Goal: Transaction & Acquisition: Book appointment/travel/reservation

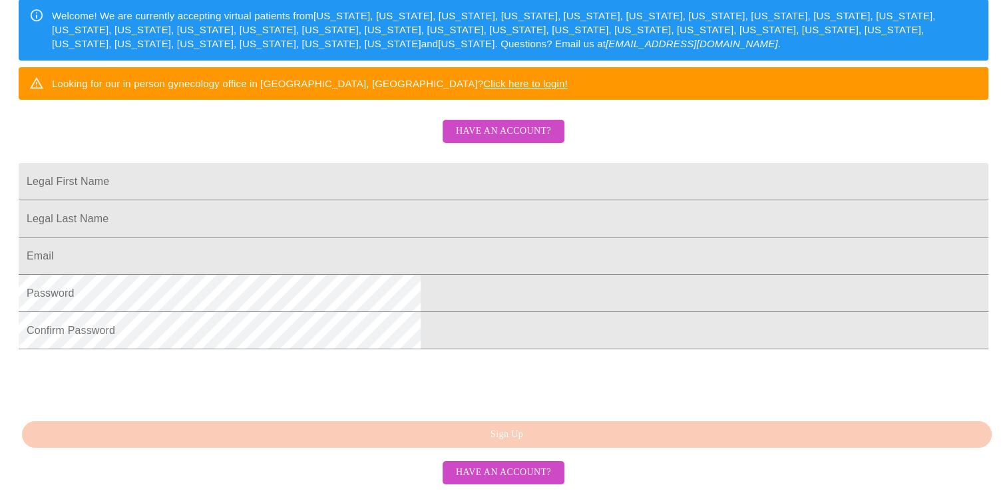
scroll to position [325, 0]
click at [584, 163] on input "Legal First Name" at bounding box center [504, 181] width 970 height 37
type input "[PERSON_NAME]"
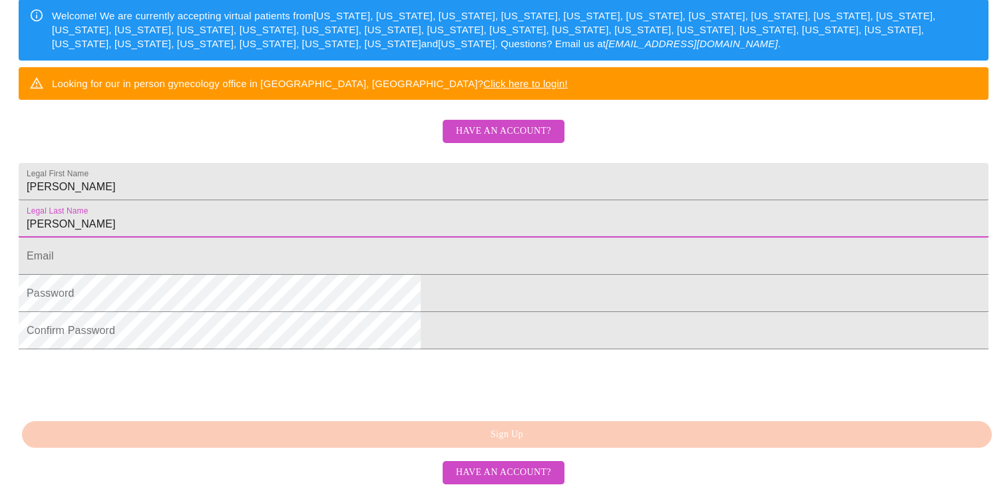
type input "[PERSON_NAME]"
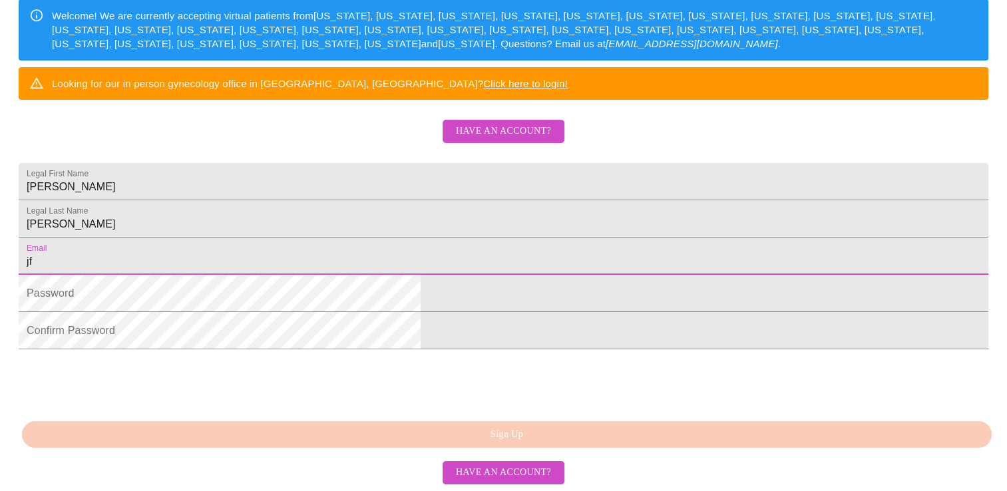
type input "[EMAIL_ADDRESS][DOMAIN_NAME]"
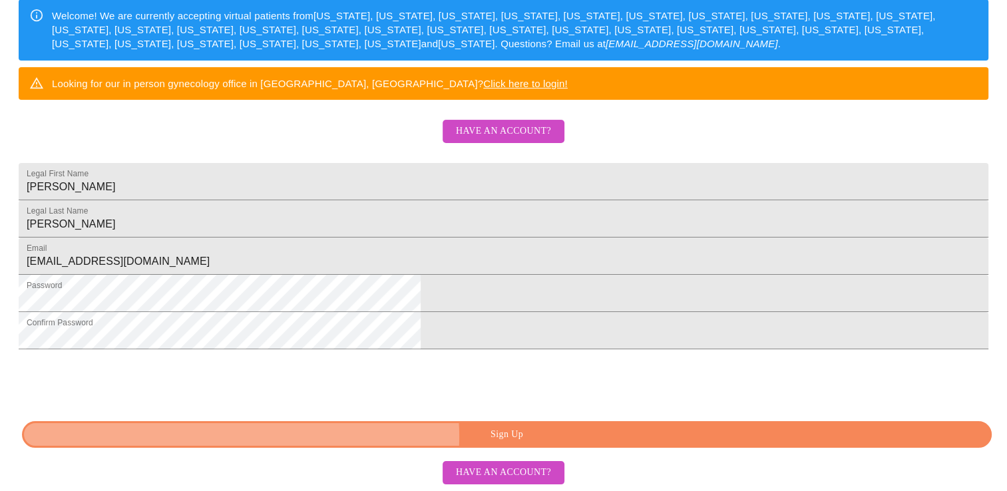
click at [524, 437] on span "Sign Up" at bounding box center [506, 435] width 939 height 17
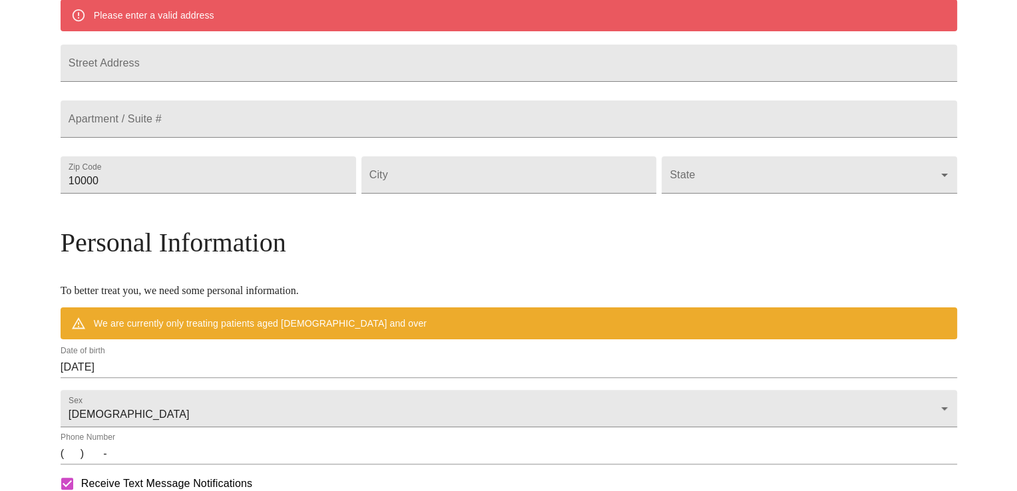
scroll to position [272, 0]
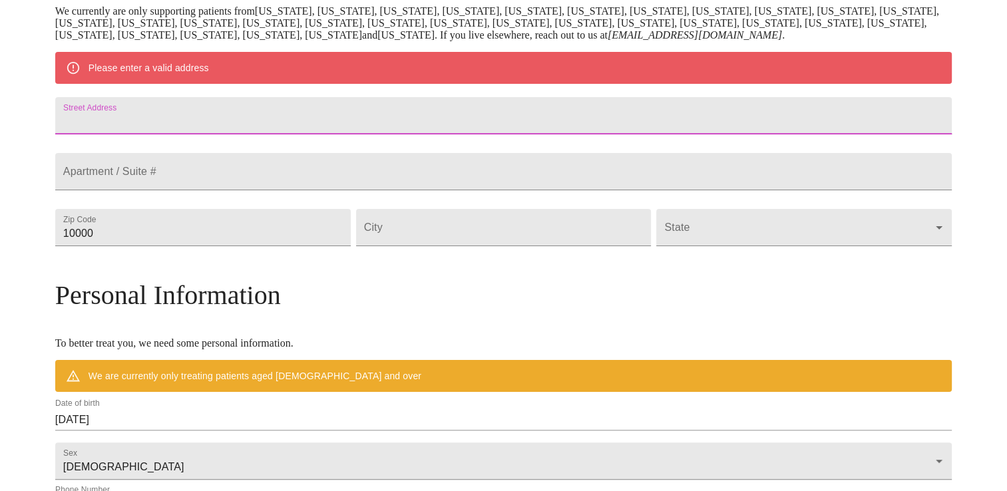
click at [239, 110] on input "Street Address" at bounding box center [503, 115] width 896 height 37
type input "[STREET_ADDRESS][PERSON_NAME]"
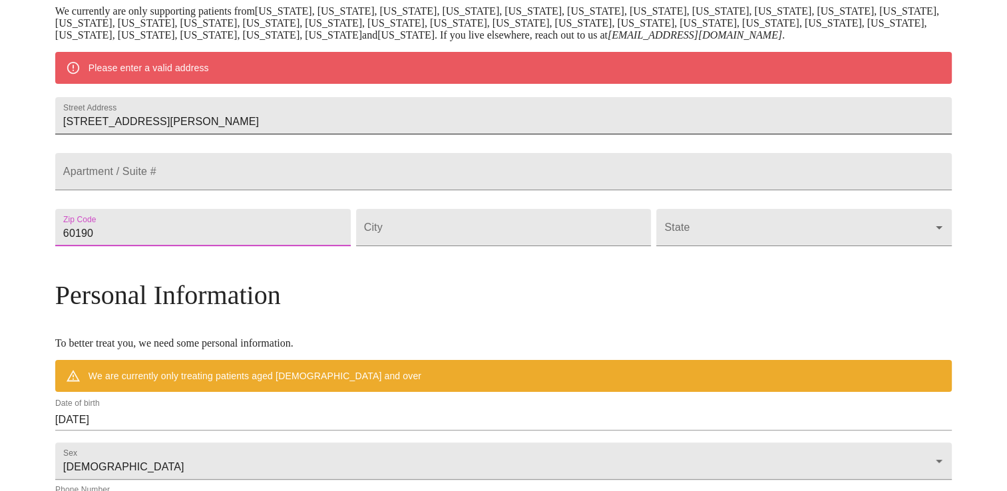
type input "60190"
type input "Winfield"
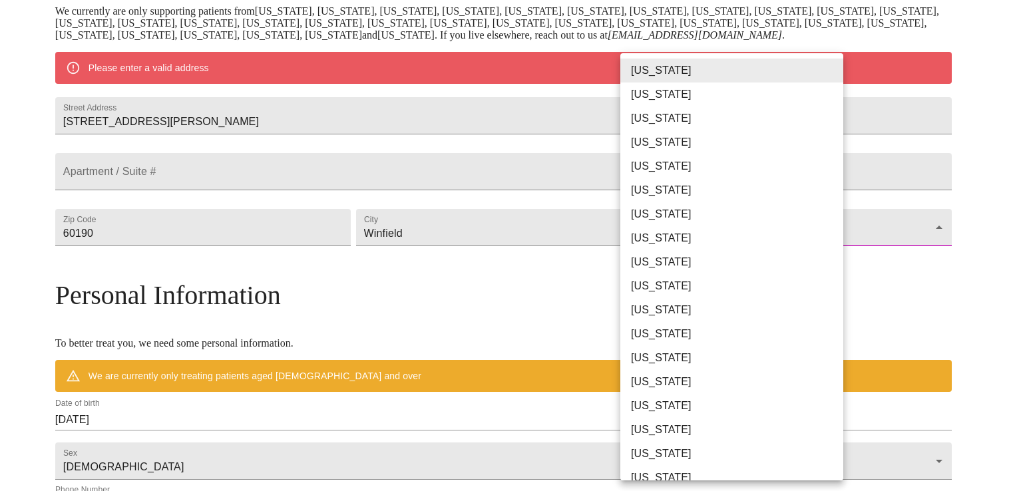
click at [830, 252] on body "MyMenopauseRx Welcome to MyMenopauseRx Since it's your first time here, you'll …" at bounding box center [508, 251] width 1006 height 1037
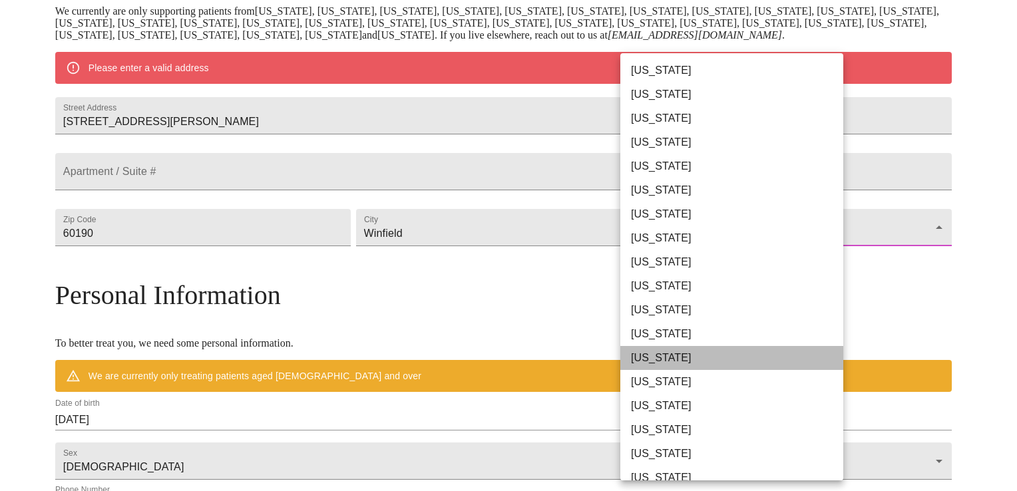
click at [793, 358] on li "[US_STATE]" at bounding box center [736, 358] width 233 height 24
type input "[US_STATE]"
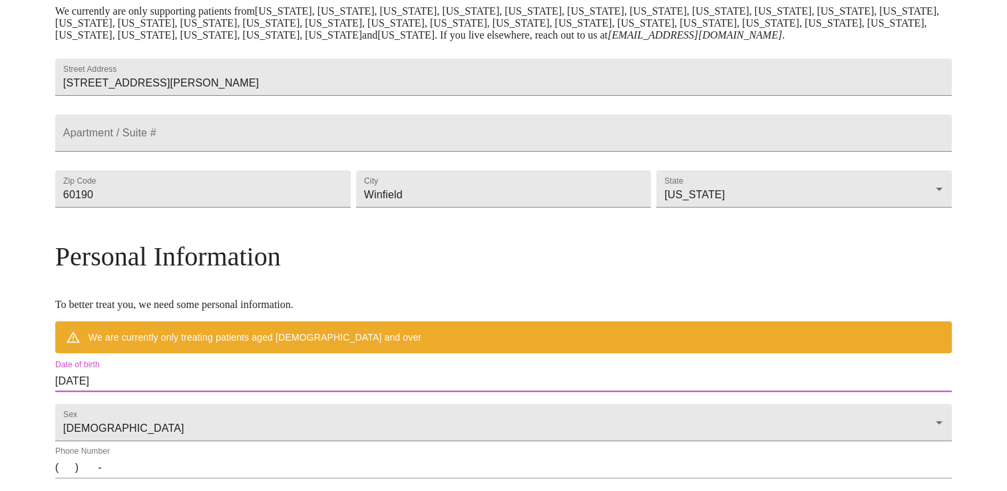
click at [277, 392] on input "[DATE]" at bounding box center [503, 381] width 896 height 21
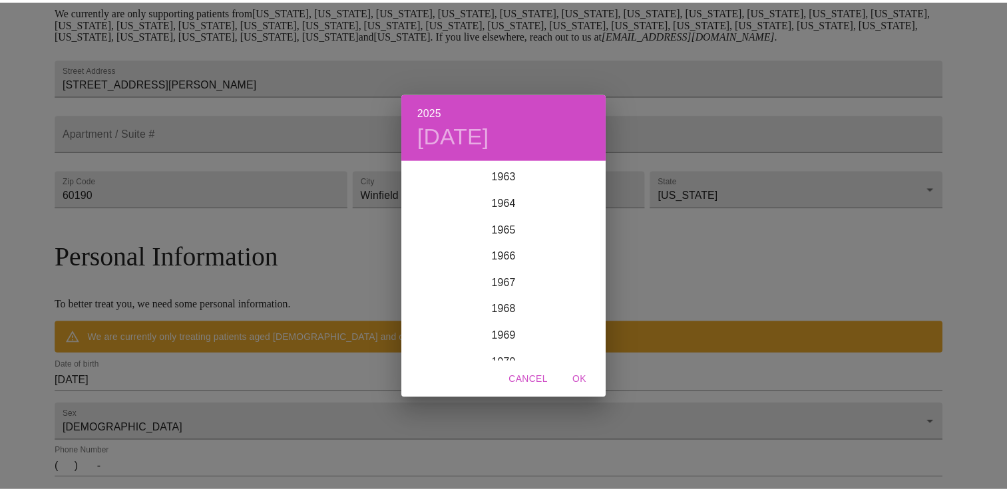
scroll to position [1877, 0]
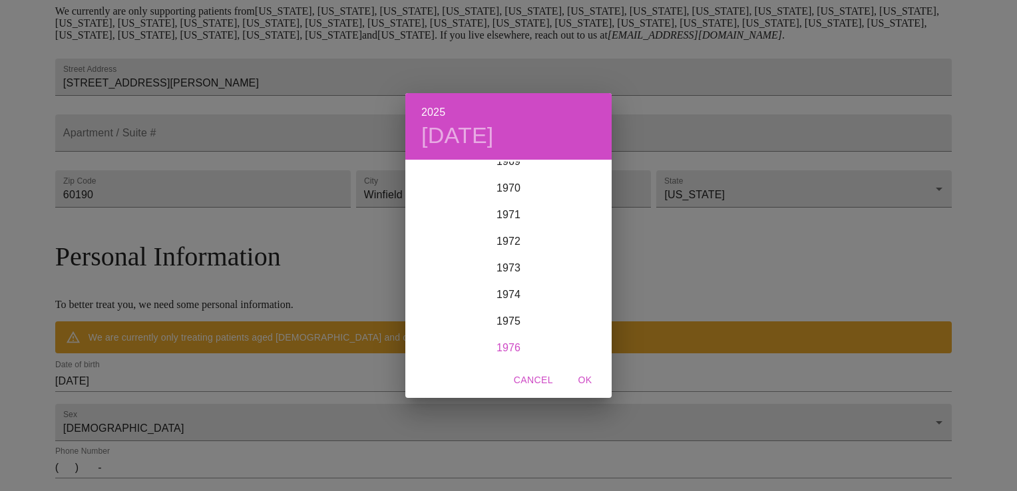
click at [515, 339] on div "1976" at bounding box center [508, 348] width 206 height 27
click at [494, 132] on h4 "[DATE]" at bounding box center [457, 136] width 73 height 28
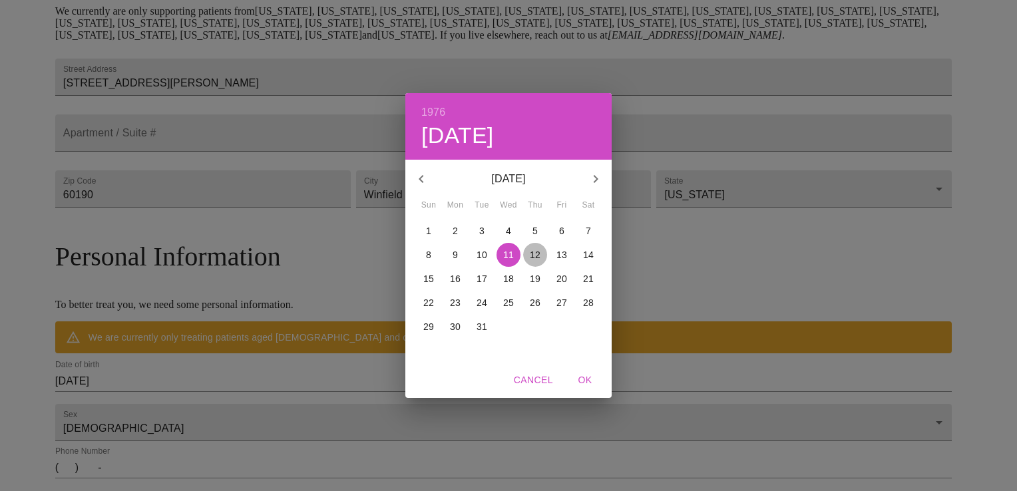
click at [535, 248] on p "12" at bounding box center [535, 254] width 11 height 13
click at [582, 380] on span "OK" at bounding box center [585, 380] width 32 height 17
type input "[DATE]"
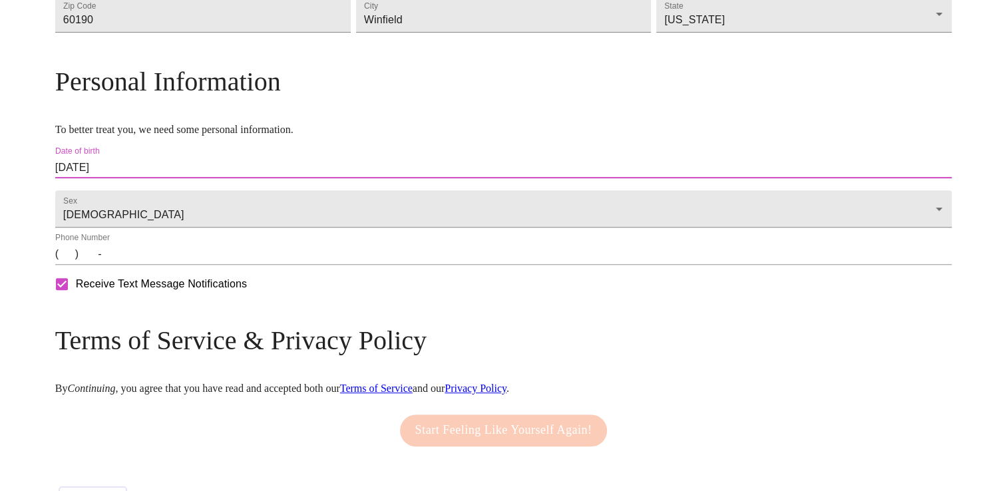
scroll to position [458, 0]
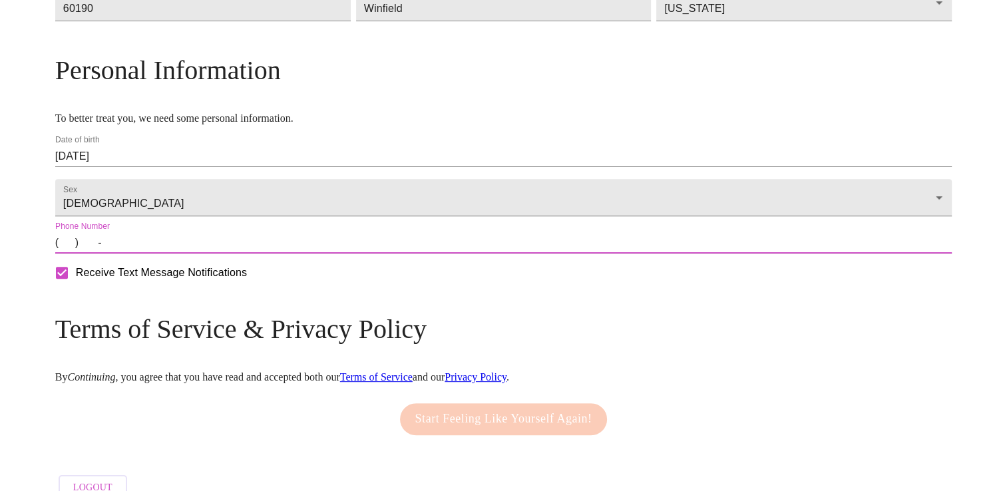
click at [173, 254] on input "(   )    -" at bounding box center [503, 242] width 896 height 21
type input "[PHONE_NUMBER]"
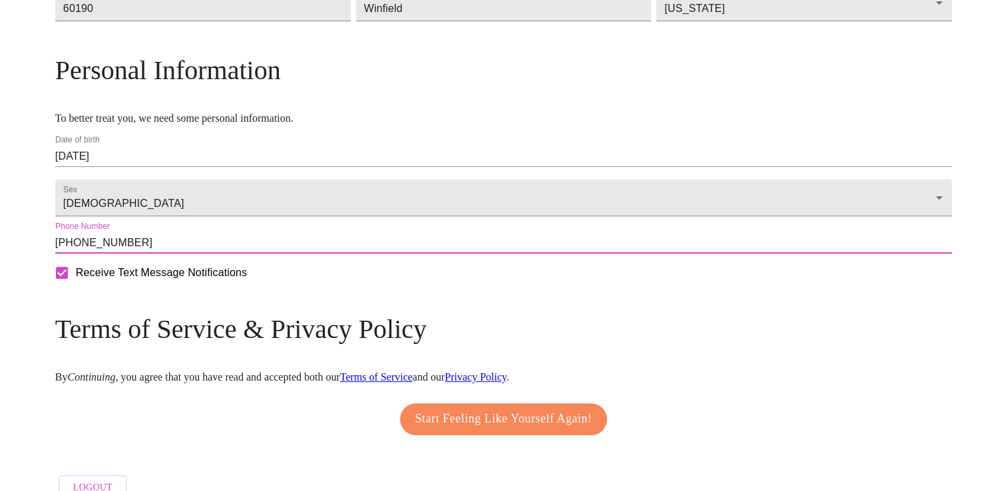
scroll to position [516, 0]
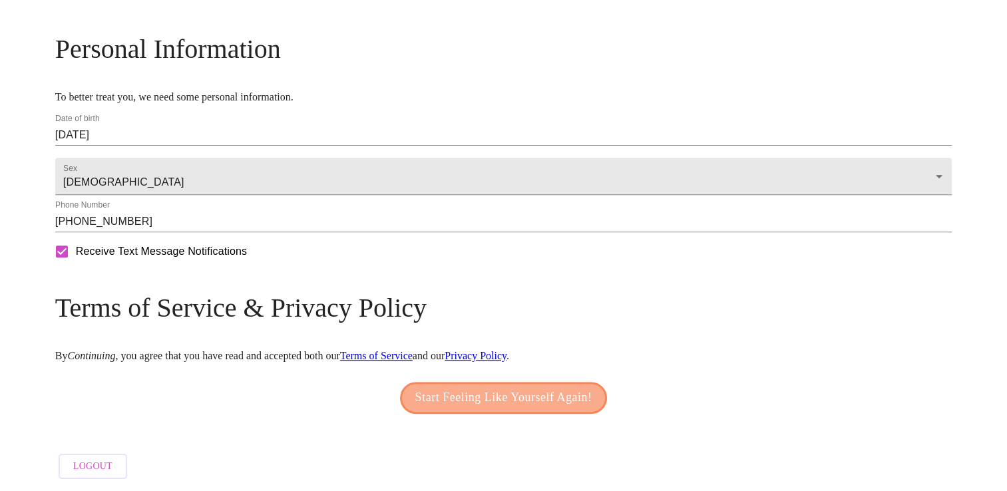
click at [500, 387] on span "Start Feeling Like Yourself Again!" at bounding box center [503, 397] width 177 height 21
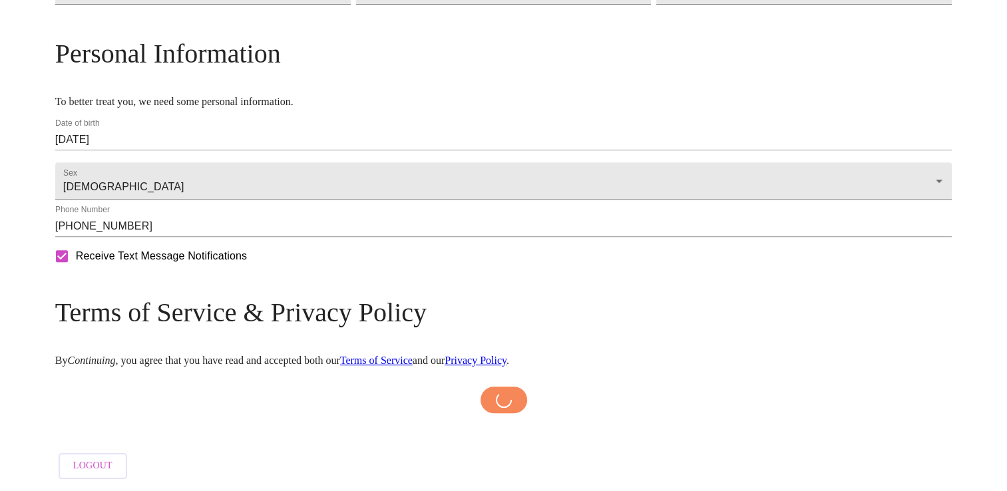
scroll to position [511, 0]
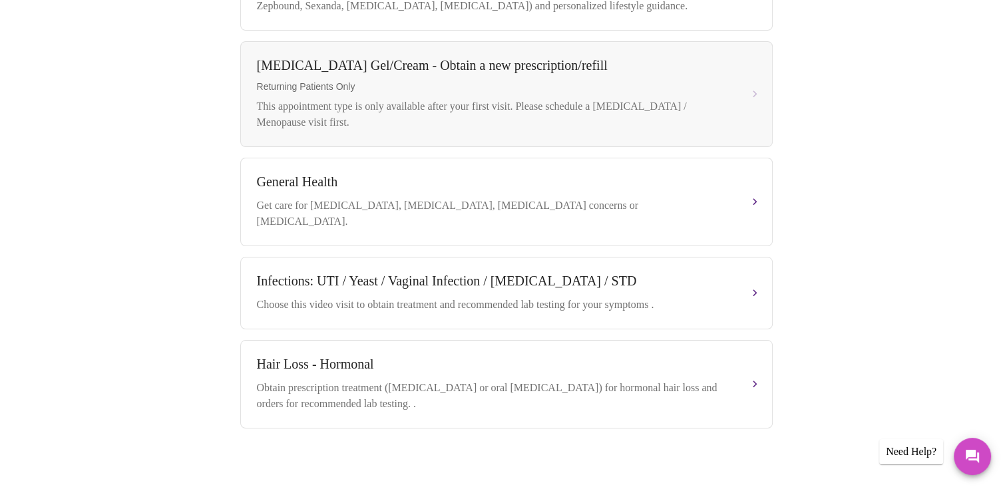
scroll to position [35, 0]
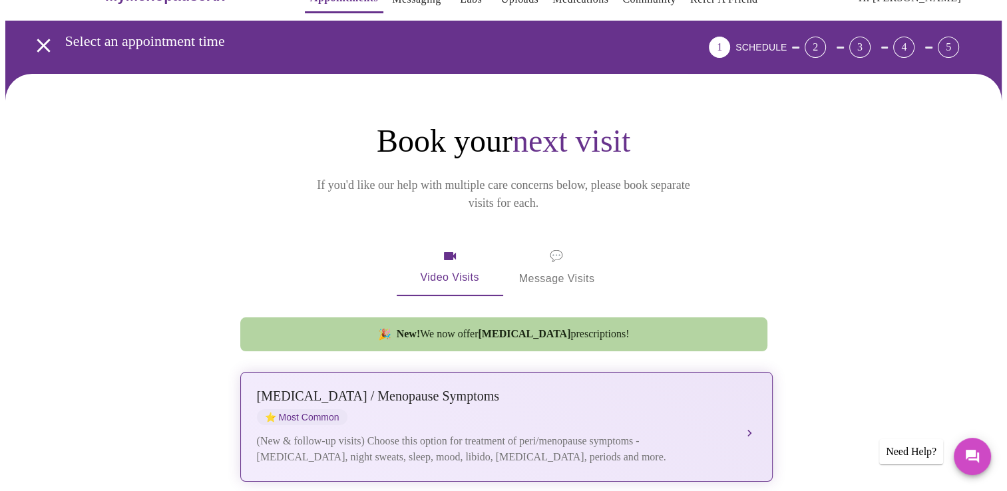
click at [679, 433] on div "(New & follow-up visits) Choose this option for treatment of peri/menopause sym…" at bounding box center [493, 449] width 472 height 32
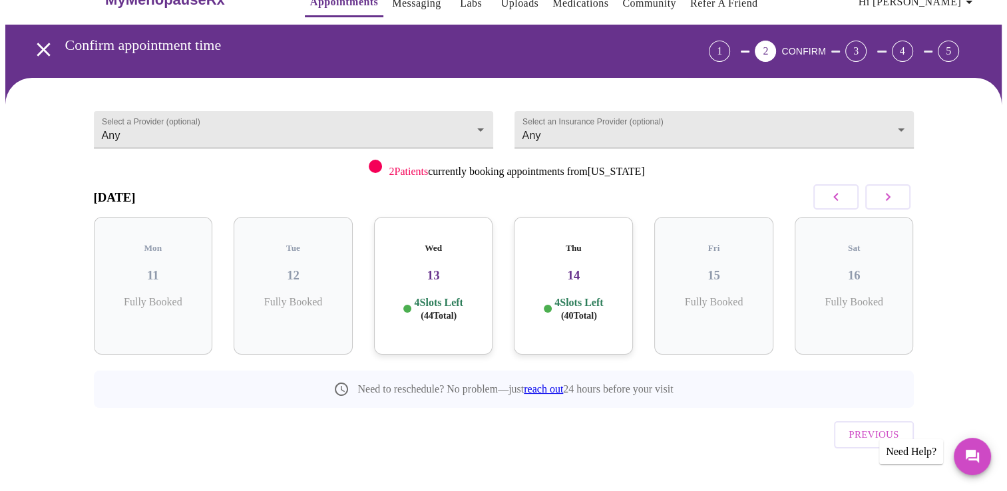
click at [431, 268] on h3 "13" at bounding box center [434, 275] width 98 height 15
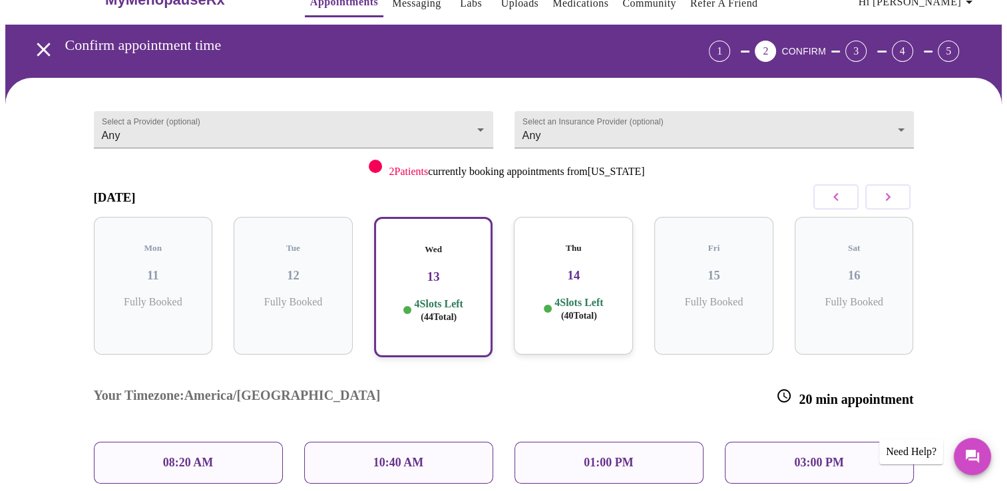
scroll to position [35, 0]
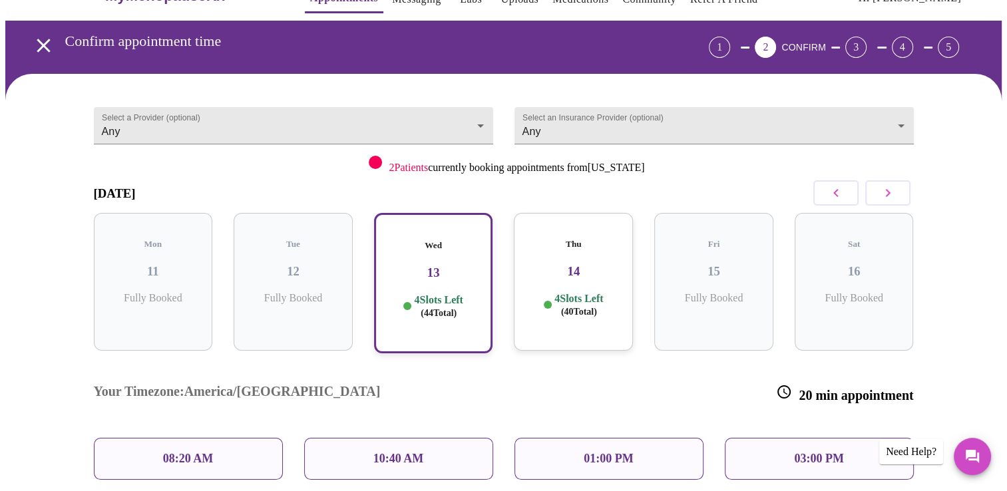
click at [194, 438] on div "08:20 AM" at bounding box center [188, 459] width 189 height 42
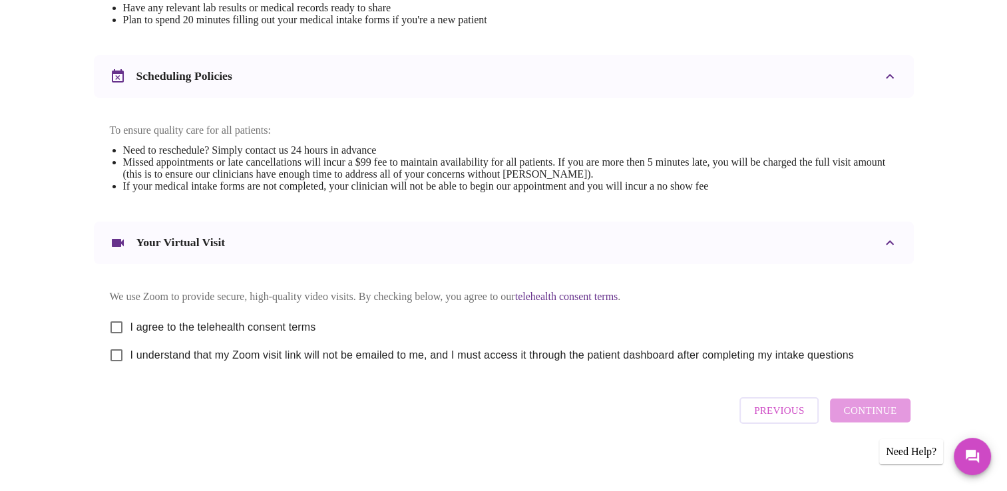
scroll to position [472, 0]
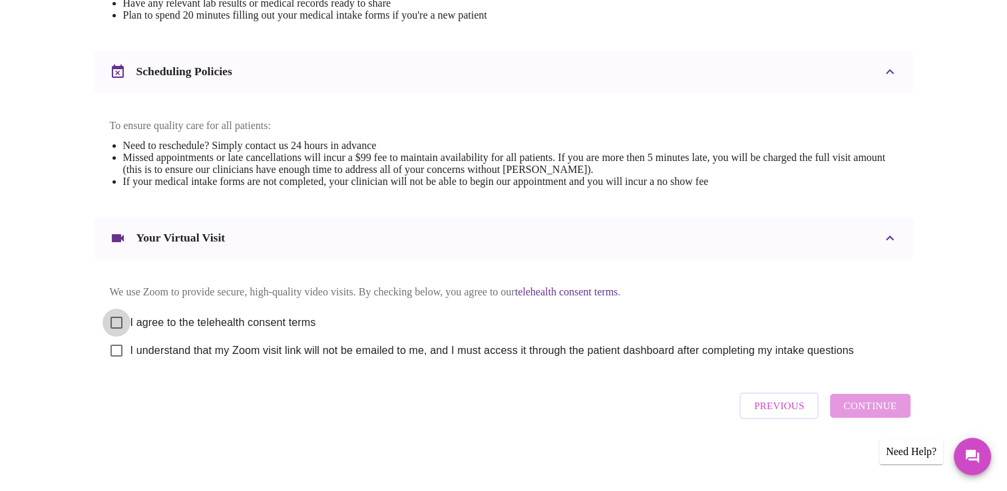
click at [114, 314] on input "I agree to the telehealth consent terms" at bounding box center [116, 323] width 28 height 28
checkbox input "true"
click at [116, 350] on input "I understand that my Zoom visit link will not be emailed to me, and I must acce…" at bounding box center [116, 351] width 28 height 28
checkbox input "true"
click at [881, 410] on span "Continue" at bounding box center [869, 405] width 53 height 17
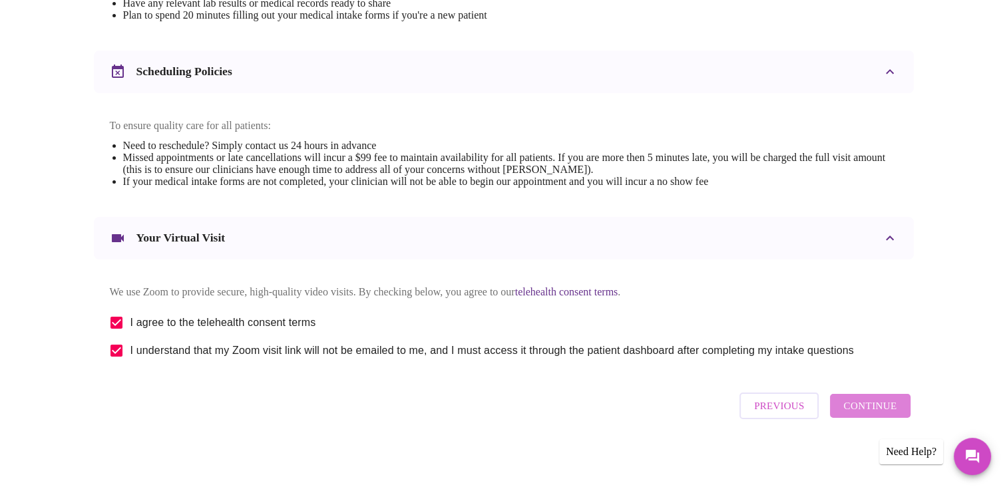
scroll to position [75, 0]
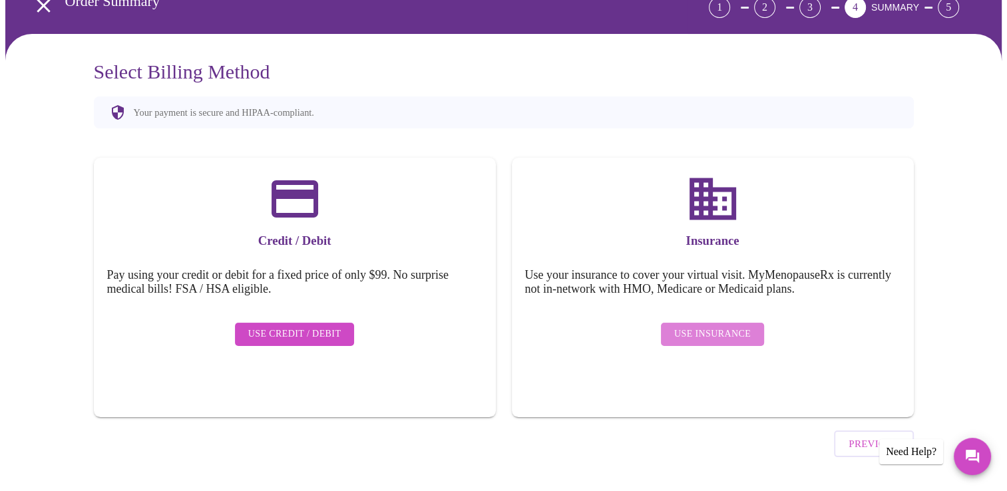
click at [721, 323] on button "Use Insurance" at bounding box center [712, 334] width 103 height 23
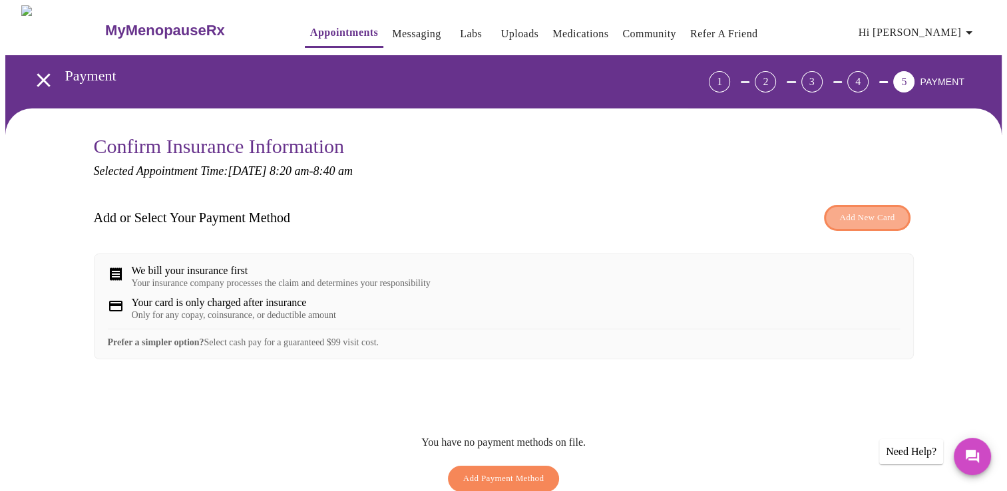
click at [876, 215] on span "Add New Card" at bounding box center [866, 217] width 55 height 15
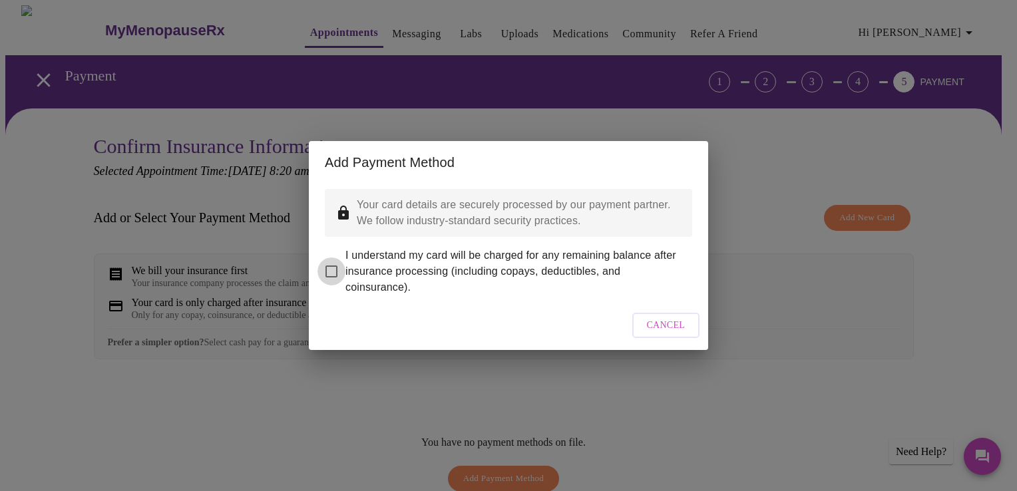
click at [333, 264] on input "I understand my card will be charged for any remaining balance after insurance …" at bounding box center [331, 272] width 28 height 28
checkbox input "true"
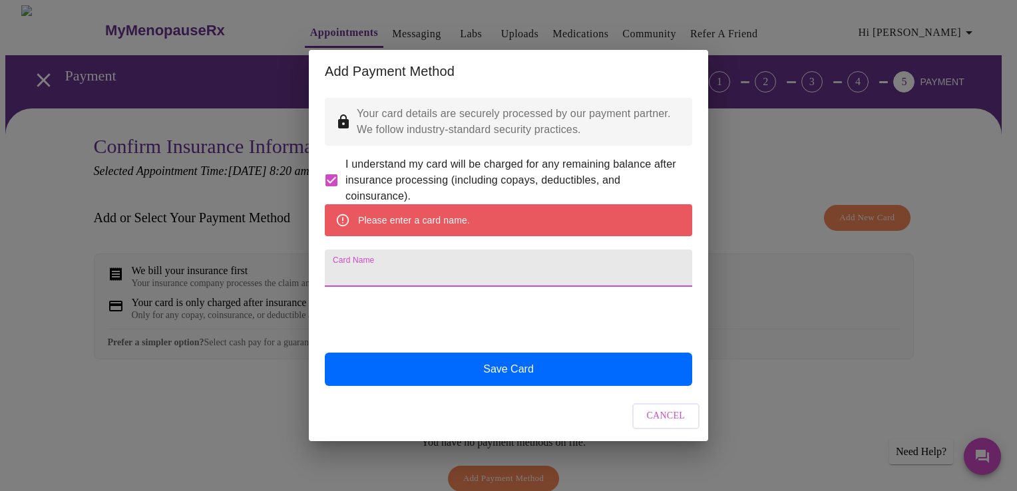
click at [355, 271] on input "Card Name" at bounding box center [508, 268] width 367 height 37
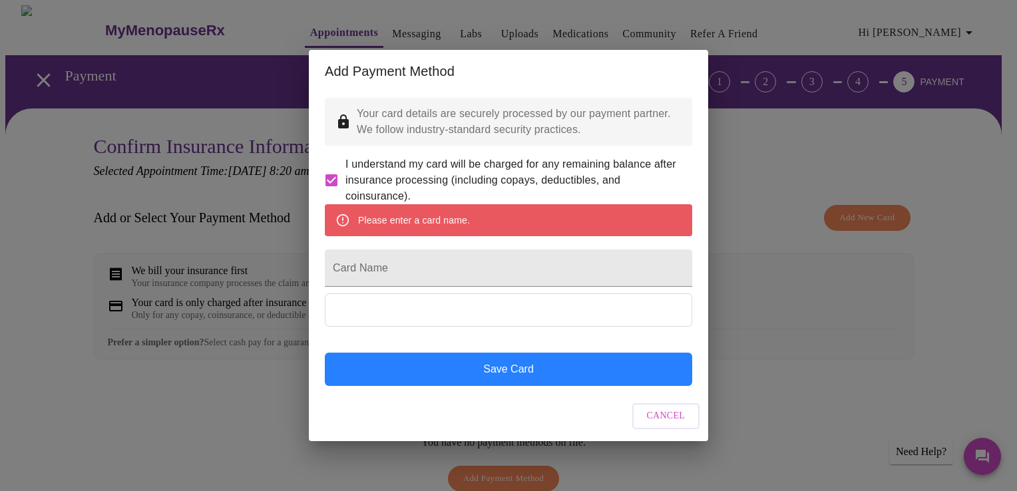
click at [510, 386] on button "Save Card" at bounding box center [508, 369] width 367 height 33
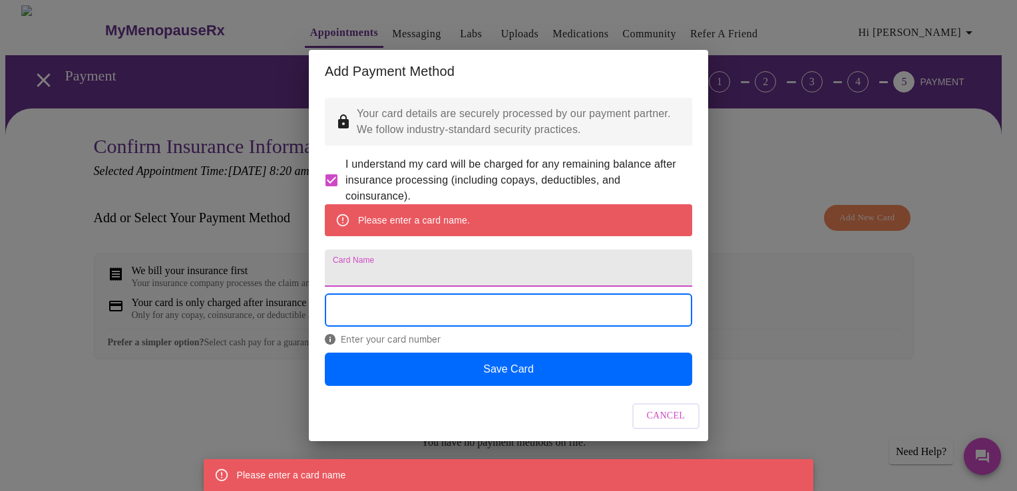
click at [408, 266] on input "Card Name" at bounding box center [508, 268] width 367 height 37
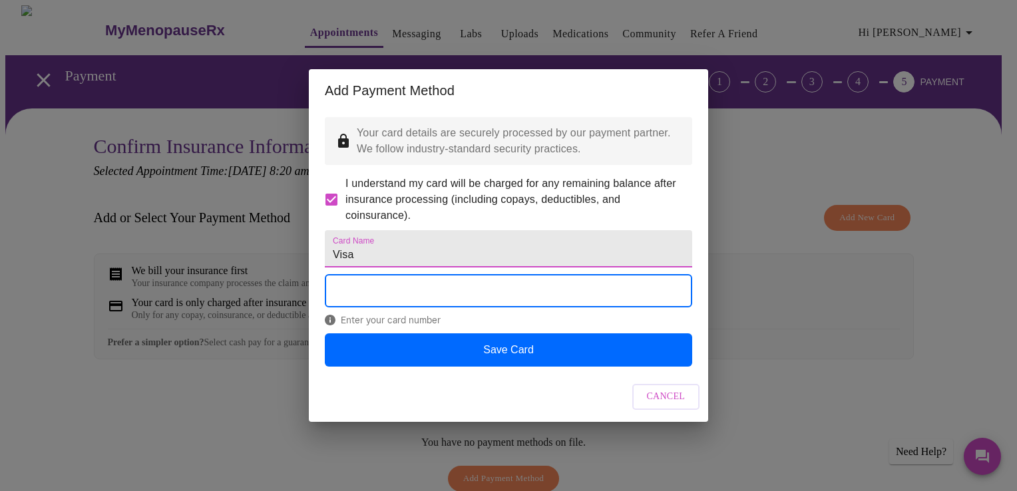
type input "Visa"
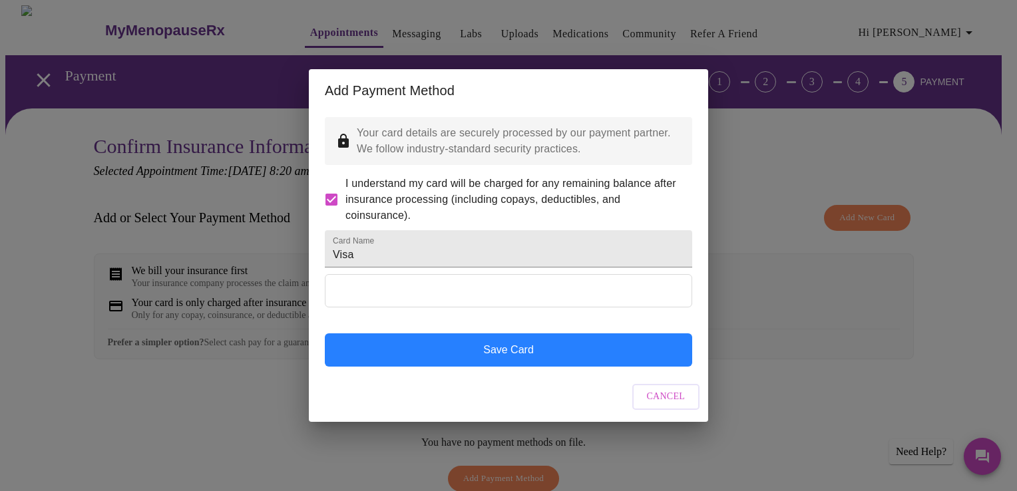
click at [541, 365] on button "Save Card" at bounding box center [508, 349] width 367 height 33
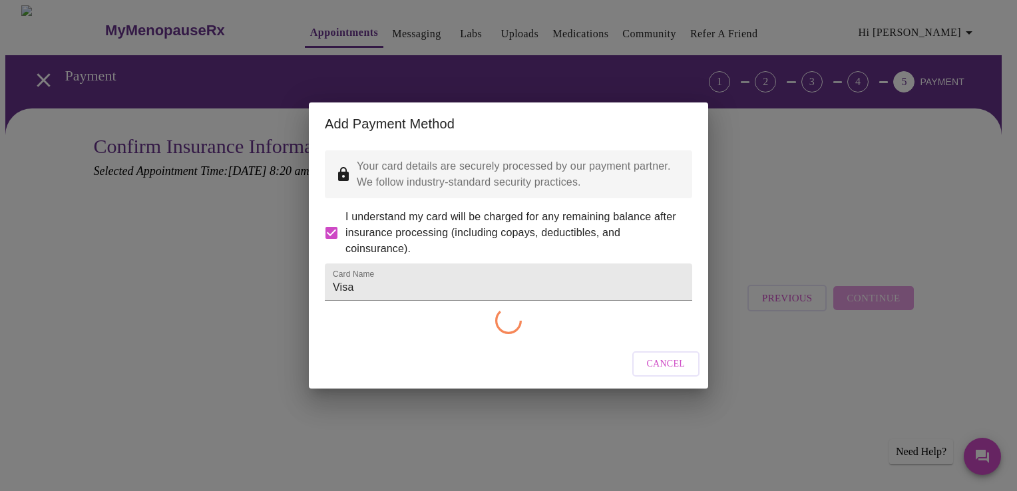
checkbox input "false"
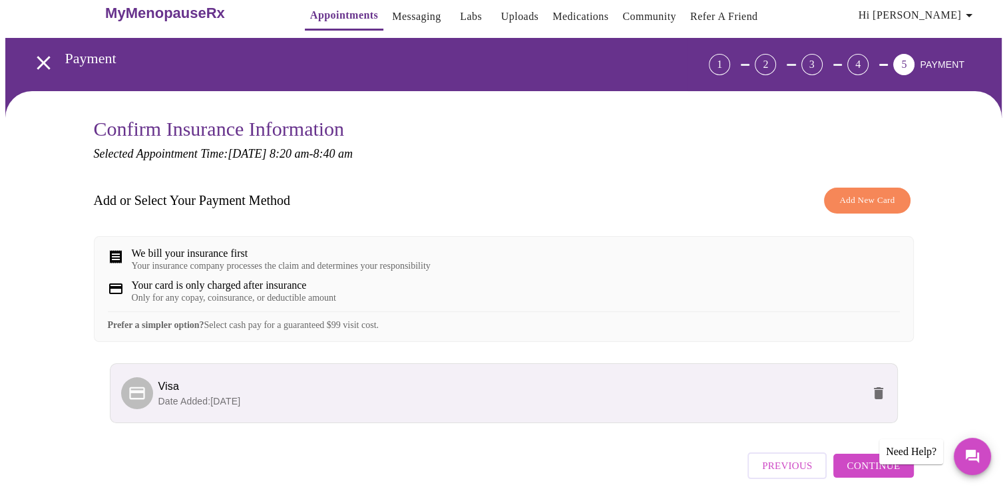
scroll to position [86, 0]
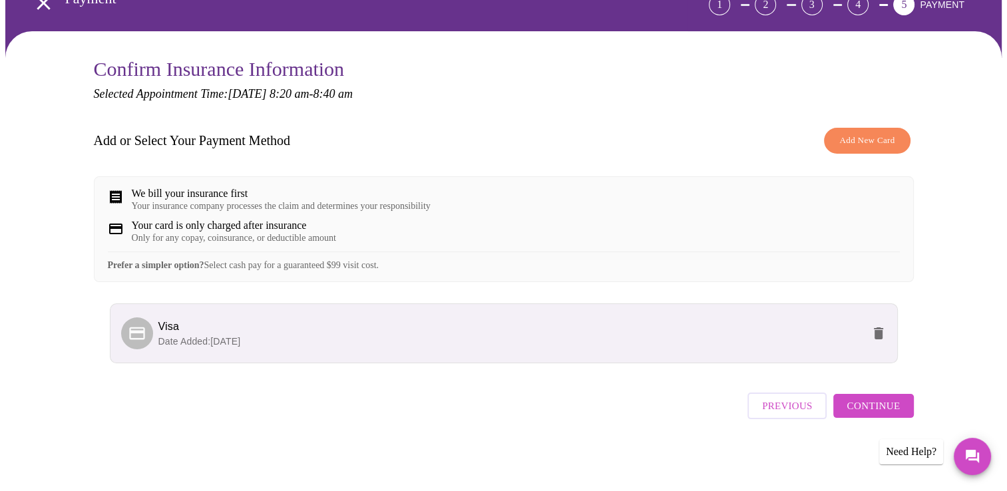
click at [877, 413] on span "Continue" at bounding box center [872, 405] width 53 height 17
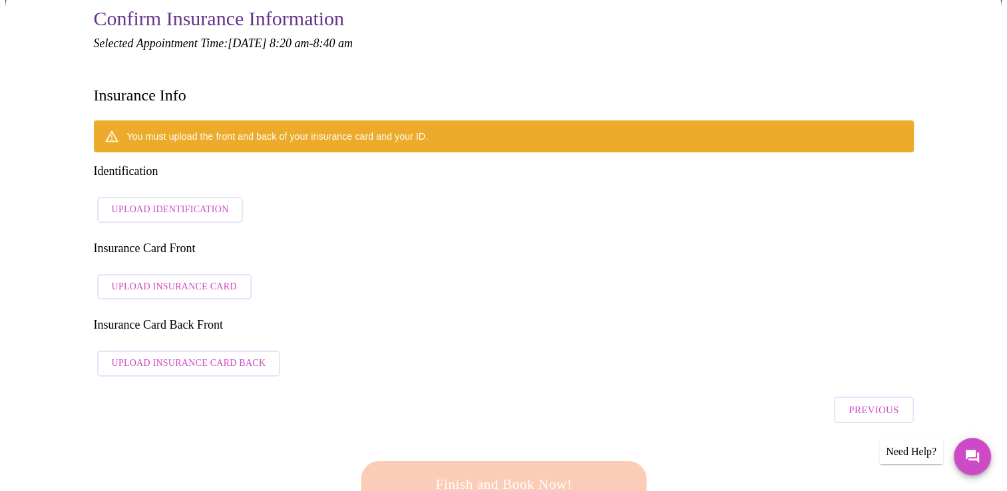
scroll to position [134, 0]
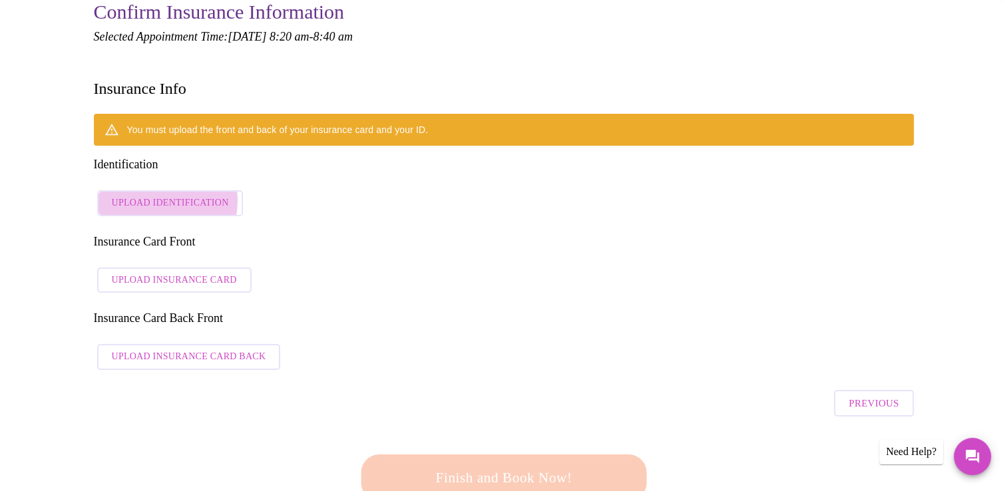
click at [162, 195] on span "Upload Identification" at bounding box center [170, 203] width 117 height 17
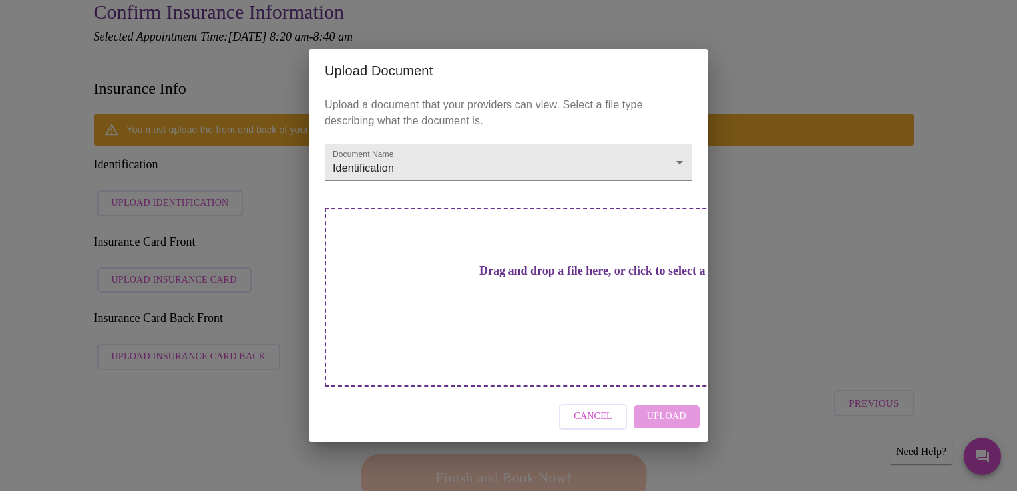
click at [669, 393] on div "Cancel Upload" at bounding box center [508, 417] width 399 height 50
click at [540, 278] on h3 "Drag and drop a file here, or click to select a file" at bounding box center [601, 271] width 367 height 14
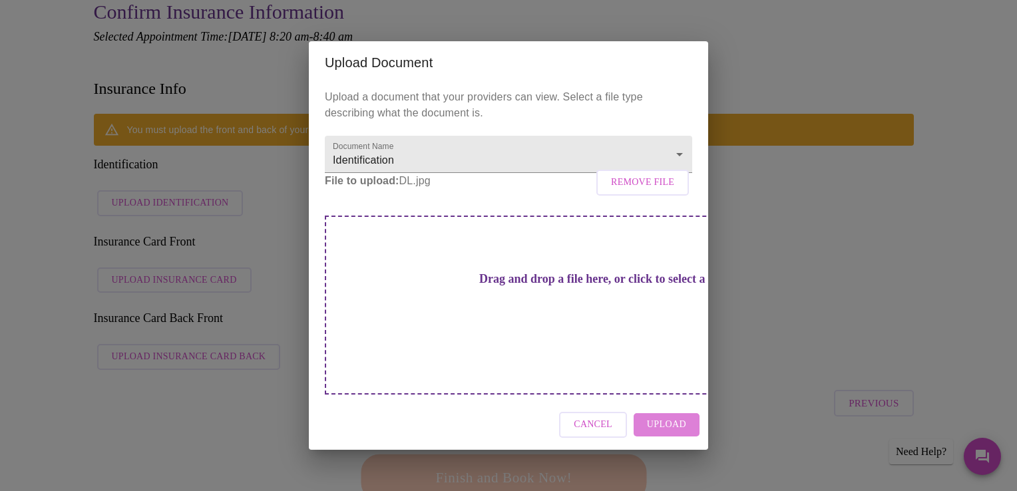
click at [668, 417] on span "Upload" at bounding box center [666, 425] width 39 height 17
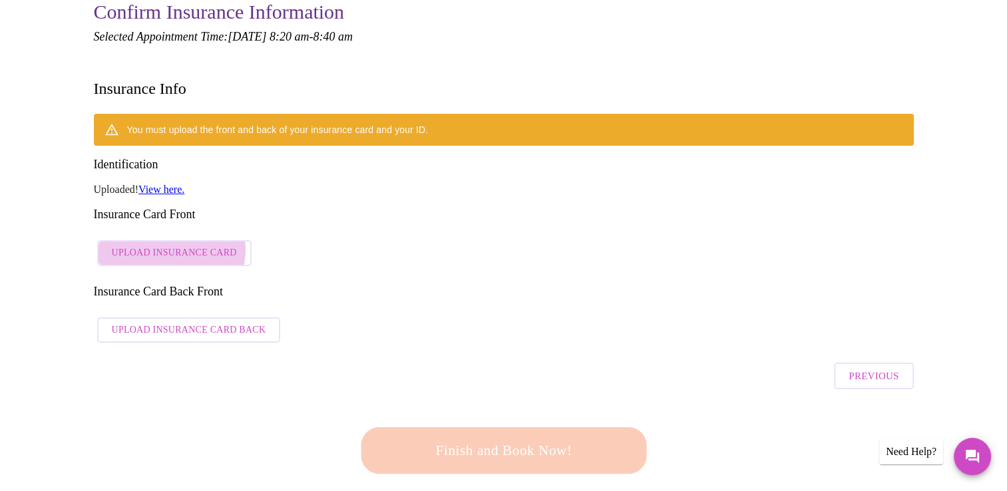
click at [167, 245] on span "Upload Insurance Card" at bounding box center [174, 253] width 125 height 17
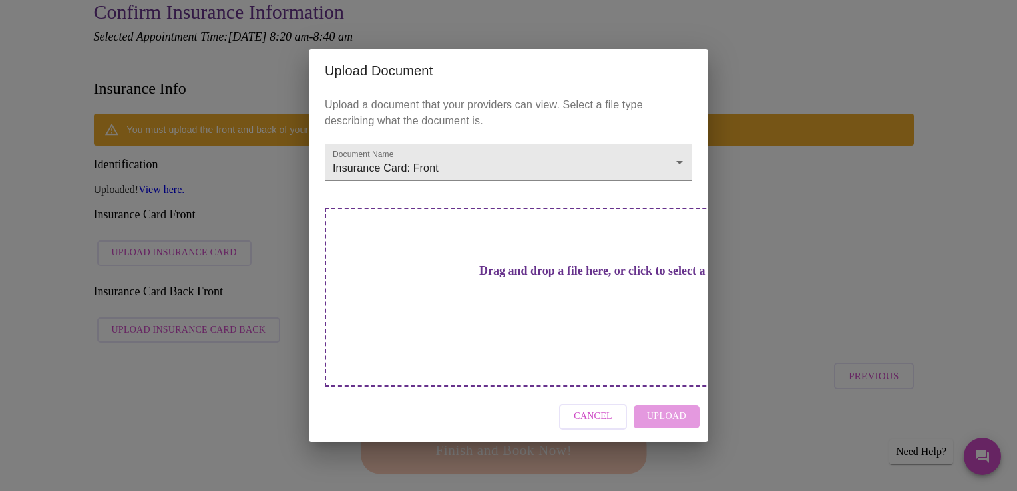
click at [568, 278] on h3 "Drag and drop a file here, or click to select a file" at bounding box center [601, 271] width 367 height 14
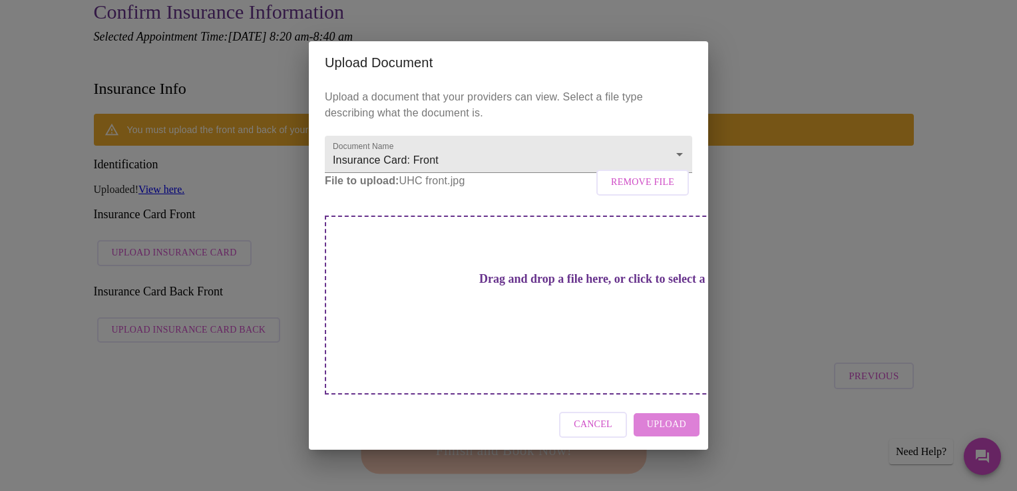
click at [677, 417] on span "Upload" at bounding box center [666, 425] width 39 height 17
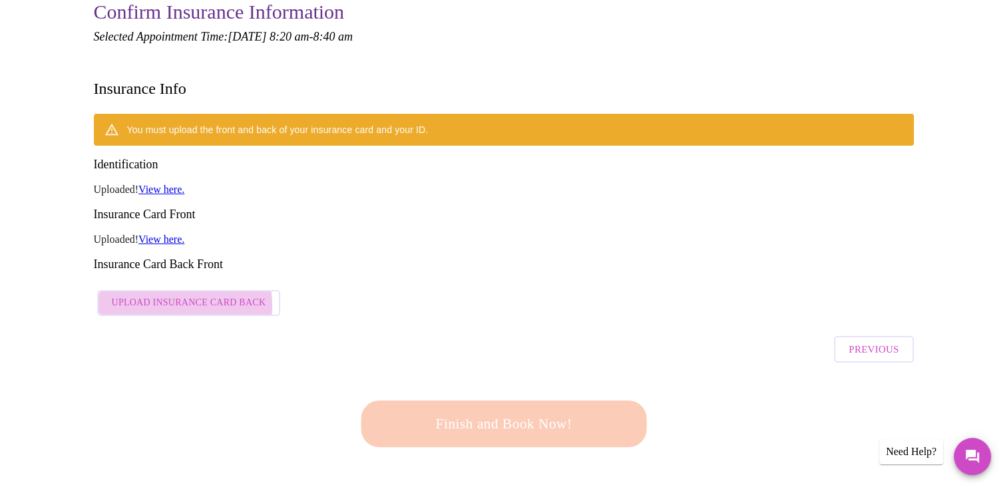
click at [170, 295] on span "Upload Insurance Card Back" at bounding box center [189, 303] width 154 height 17
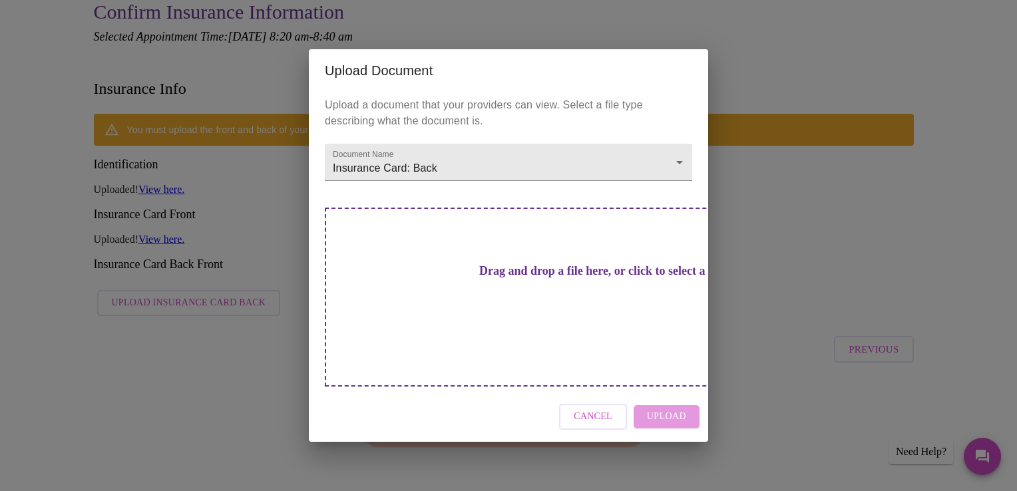
click at [563, 278] on h3 "Drag and drop a file here, or click to select a file" at bounding box center [601, 271] width 367 height 14
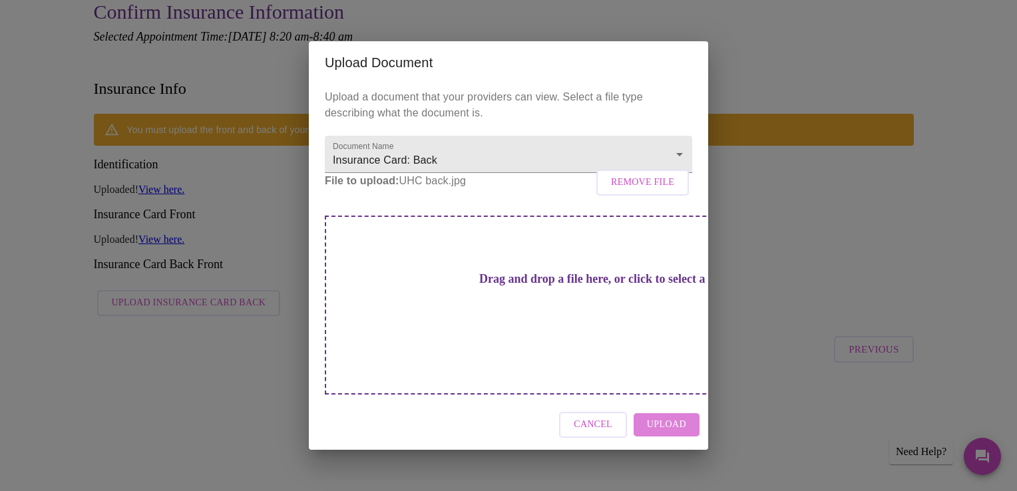
click at [669, 417] on span "Upload" at bounding box center [666, 425] width 39 height 17
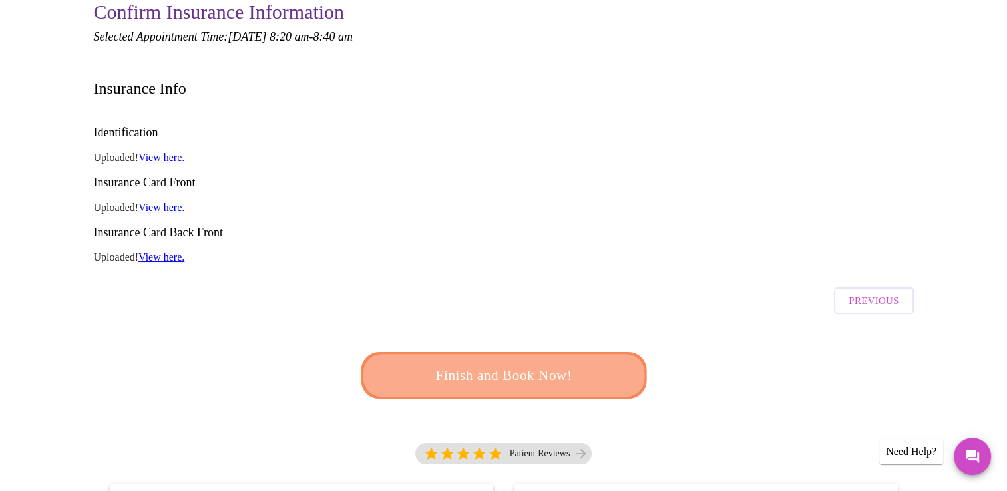
click at [552, 363] on span "Finish and Book Now!" at bounding box center [504, 375] width 246 height 25
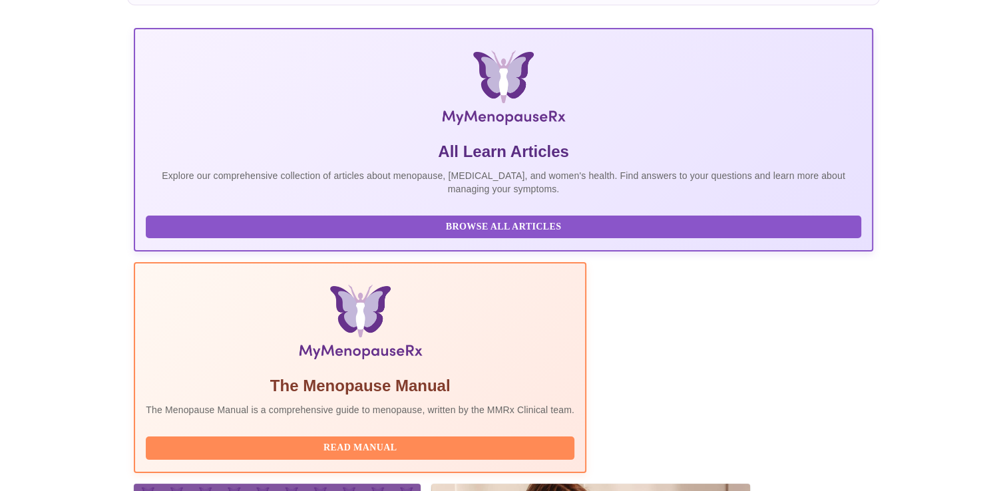
scroll to position [235, 0]
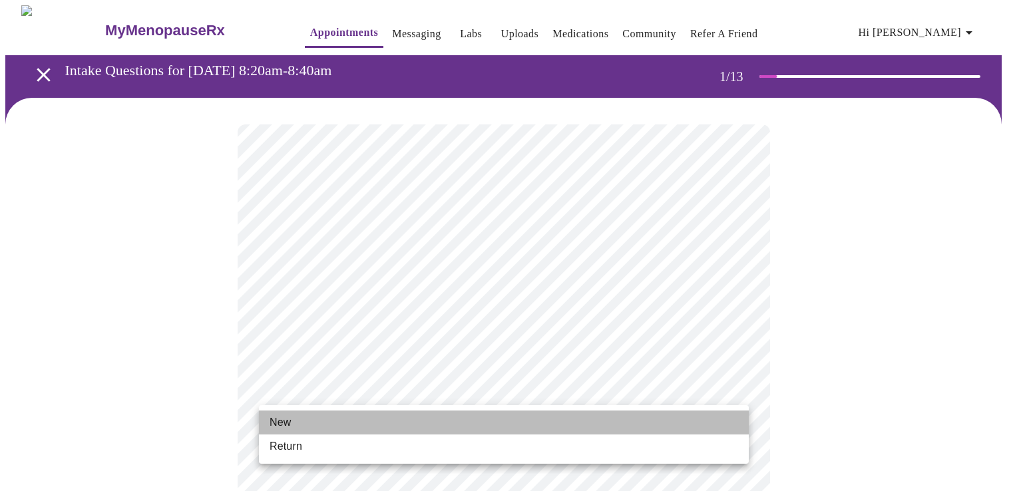
click at [449, 418] on li "New" at bounding box center [504, 423] width 490 height 24
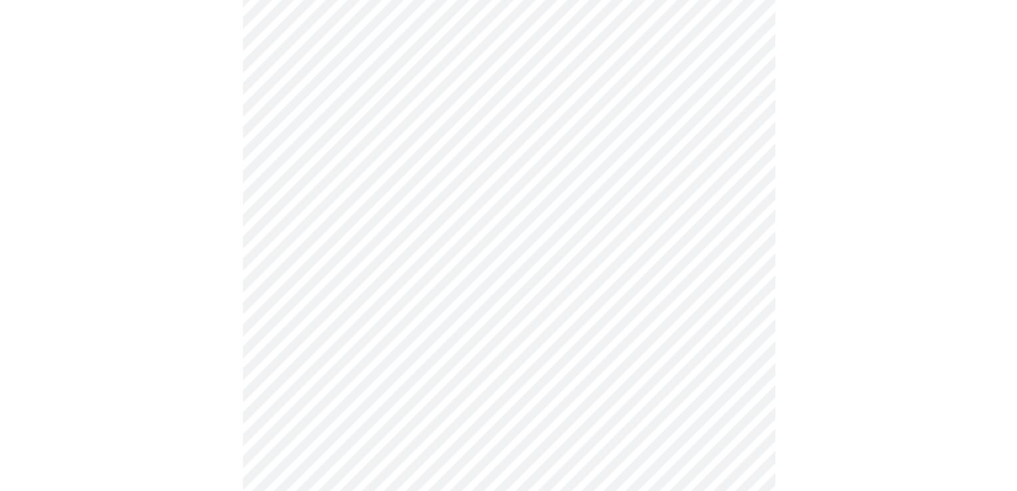
scroll to position [704, 0]
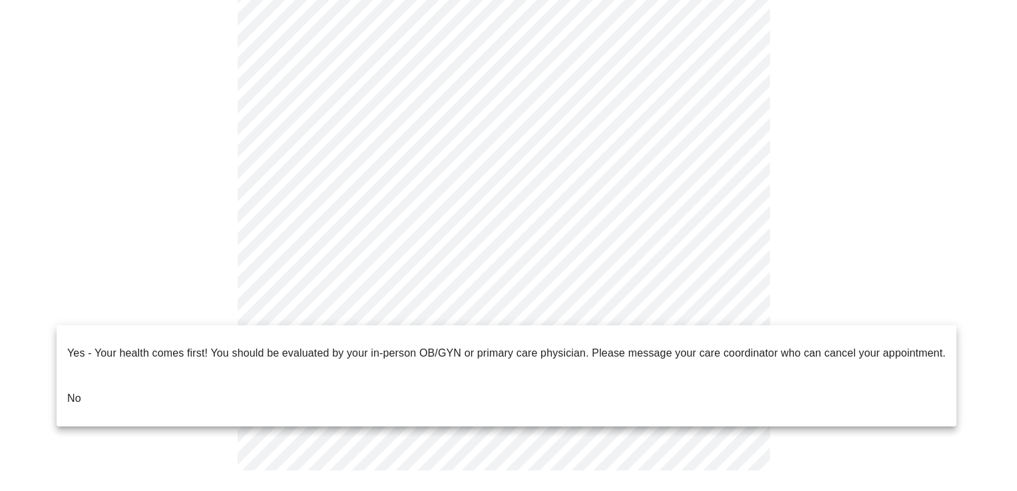
click at [300, 387] on li "No" at bounding box center [507, 398] width 900 height 45
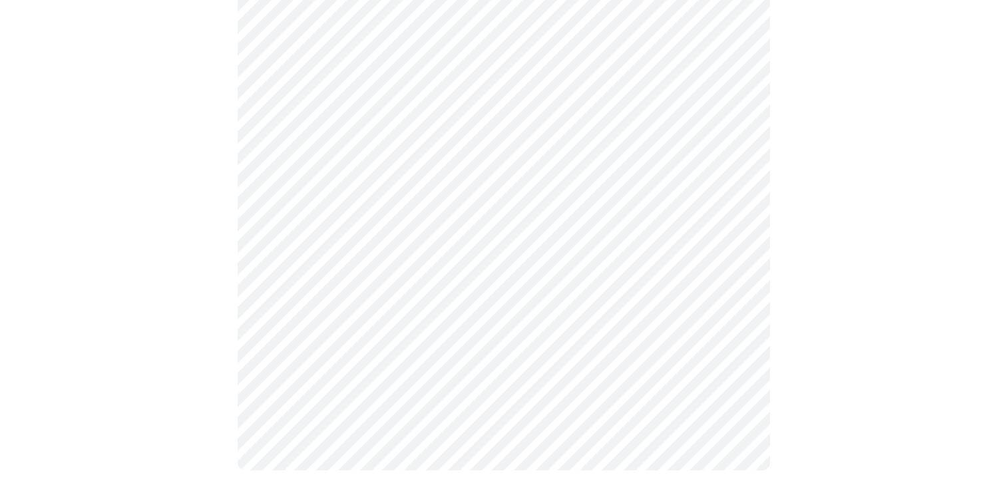
scroll to position [0, 0]
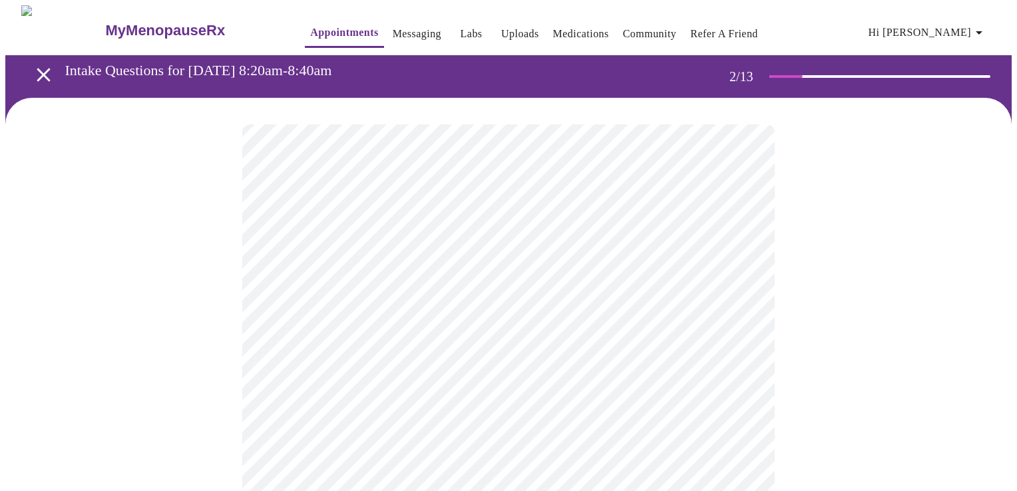
click at [550, 269] on body "MyMenopauseRx Appointments Messaging Labs Uploads Medications Community Refer a…" at bounding box center [508, 404] width 1006 height 799
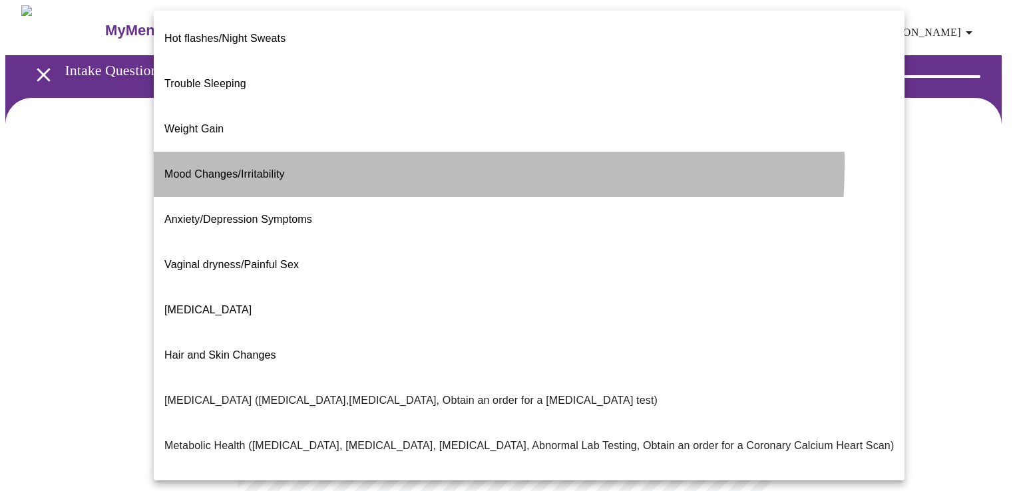
click at [281, 168] on span "Mood Changes/Irritability" at bounding box center [224, 173] width 120 height 11
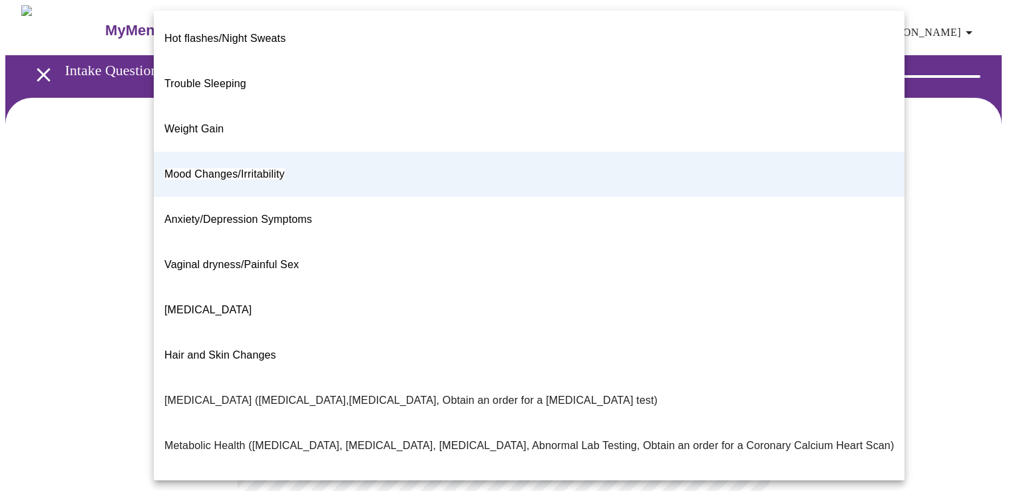
click at [470, 273] on body "MyMenopauseRx Appointments Messaging Labs Uploads Medications Community Refer a…" at bounding box center [508, 400] width 1006 height 791
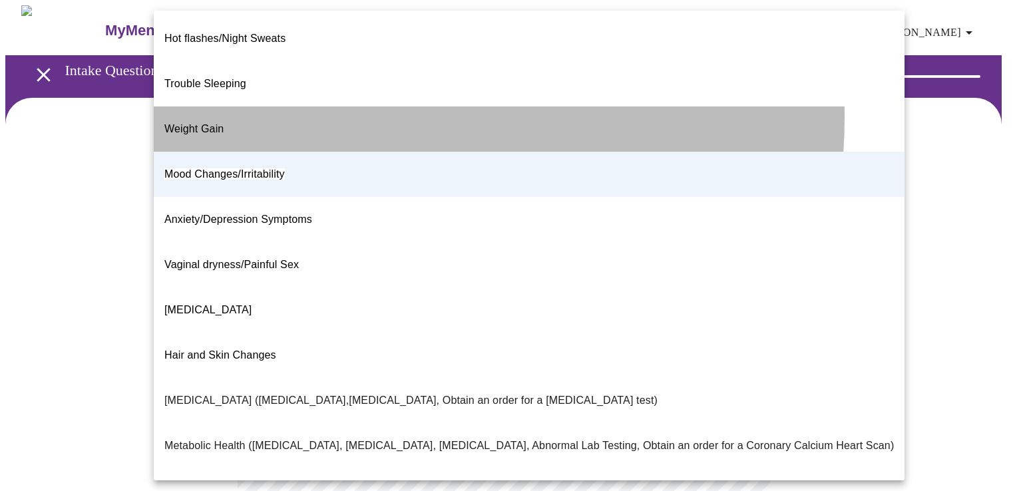
click at [325, 106] on li "Weight Gain" at bounding box center [529, 128] width 751 height 45
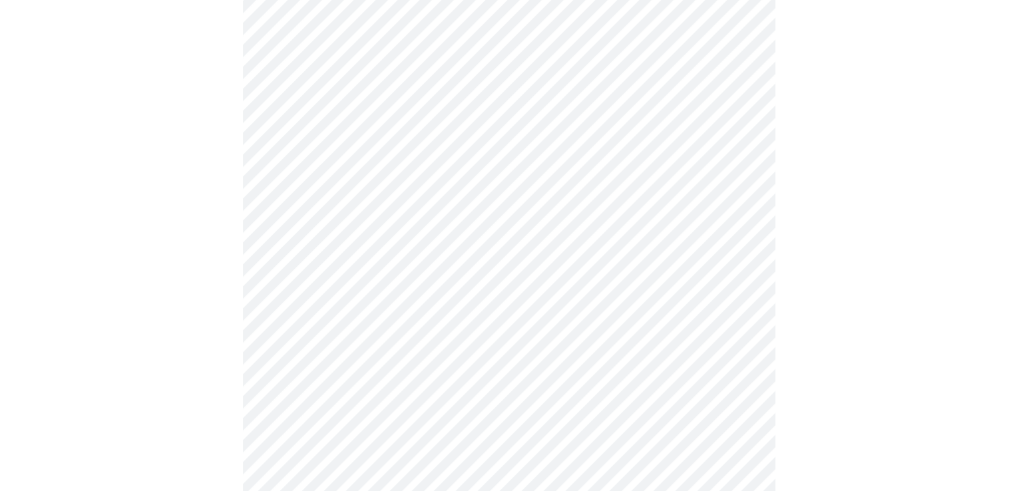
scroll to position [149, 0]
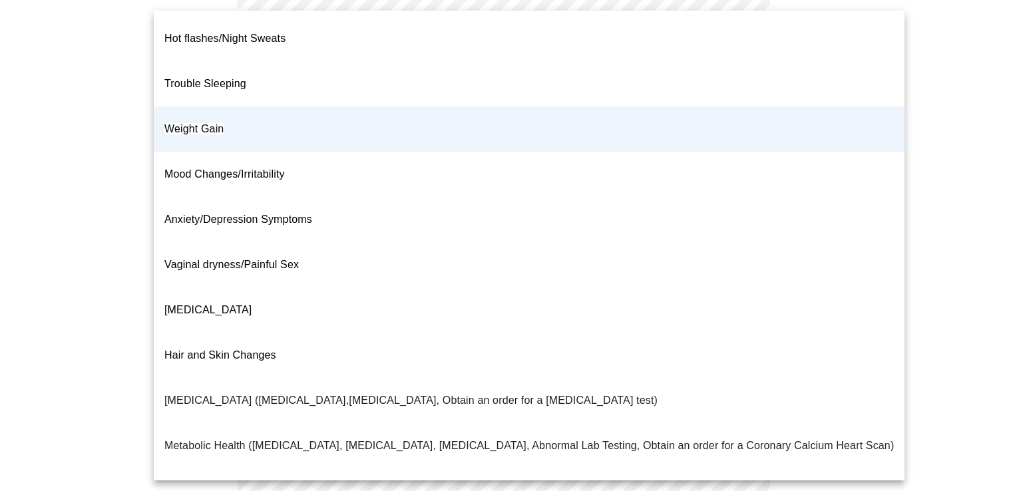
click at [640, 129] on body "MyMenopauseRx Appointments Messaging Labs Uploads Medications Community Refer a…" at bounding box center [508, 251] width 1006 height 791
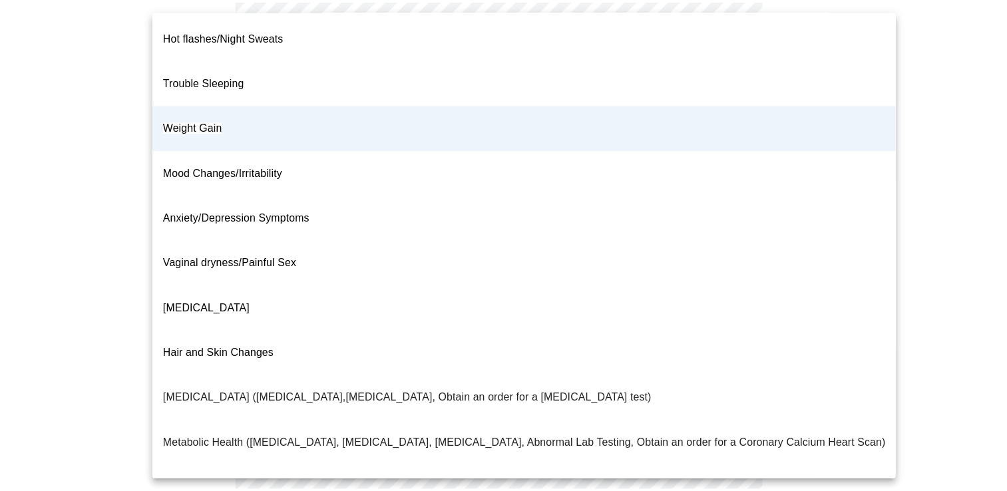
scroll to position [0, 0]
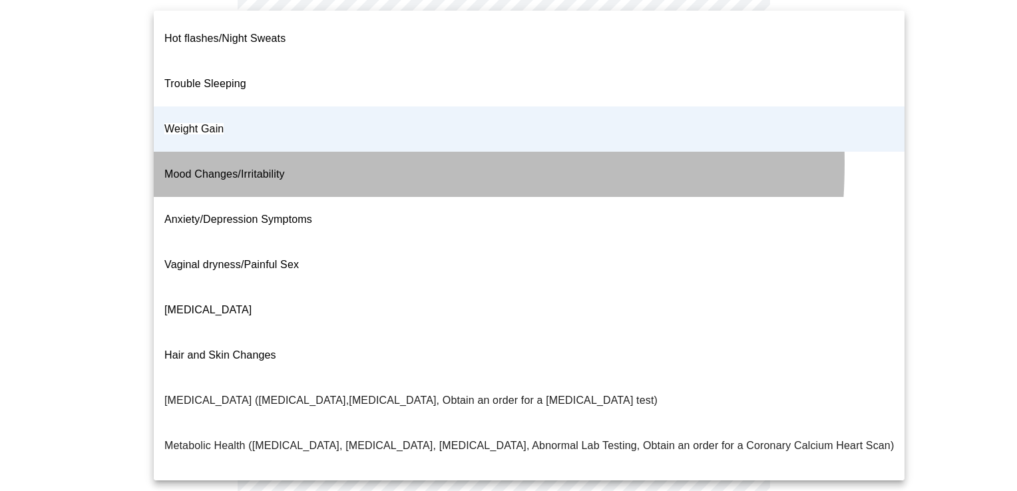
click at [279, 168] on span "Mood Changes/Irritability" at bounding box center [224, 173] width 120 height 11
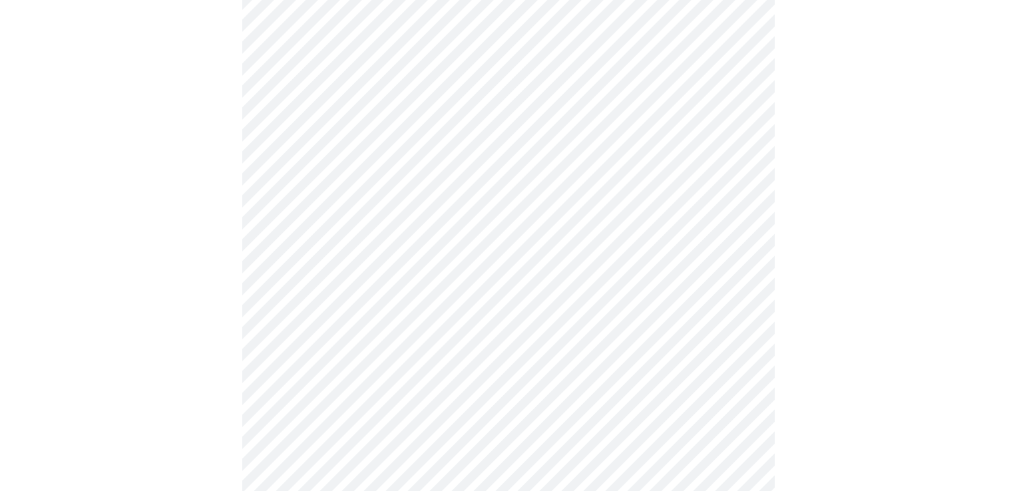
click at [389, 261] on body "MyMenopauseRx Appointments Messaging Labs Uploads Medications Community Refer a…" at bounding box center [508, 251] width 1006 height 791
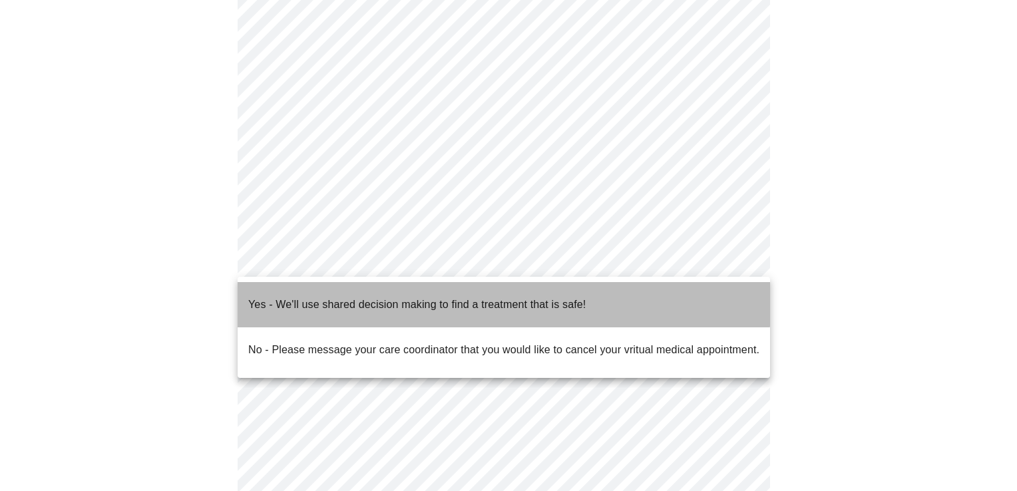
click at [391, 297] on p "Yes - We'll use shared decision making to find a treatment that is safe!" at bounding box center [416, 305] width 337 height 16
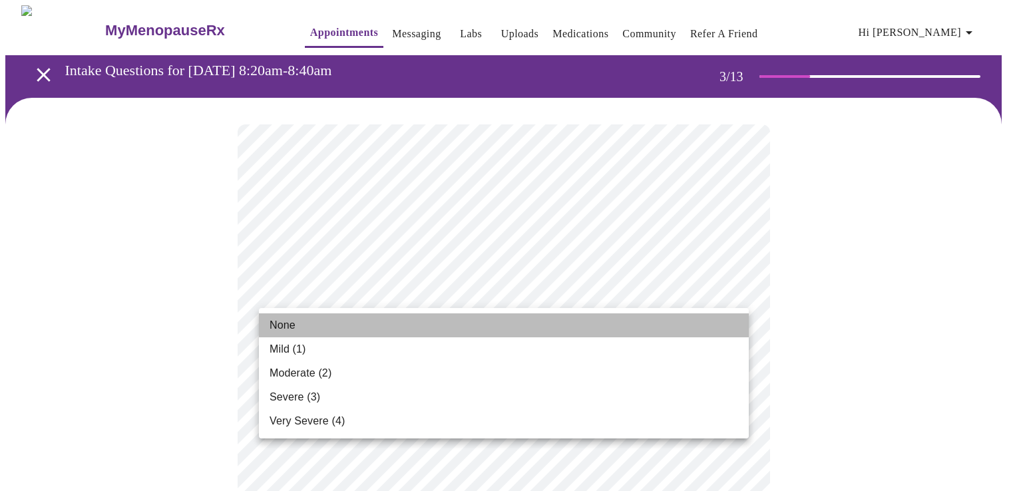
click at [536, 317] on li "None" at bounding box center [504, 325] width 490 height 24
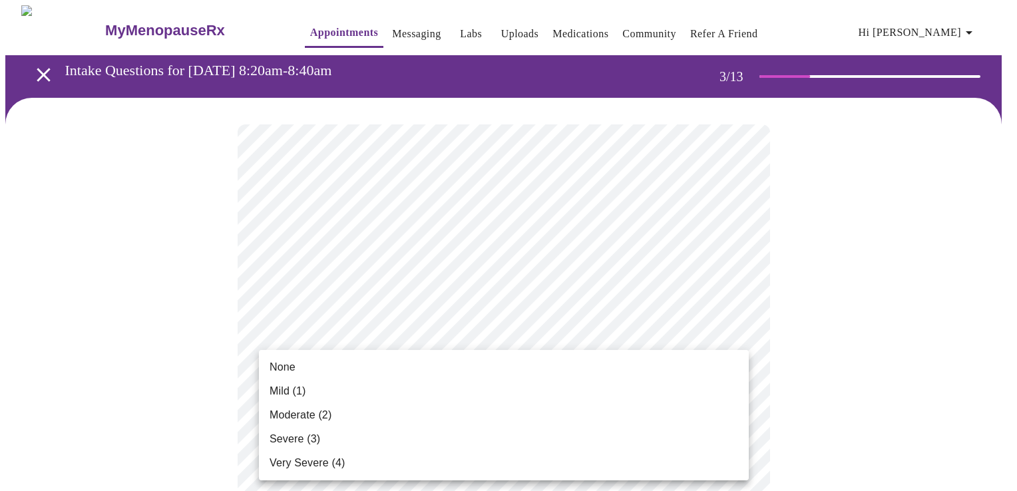
click at [476, 365] on li "None" at bounding box center [504, 367] width 490 height 24
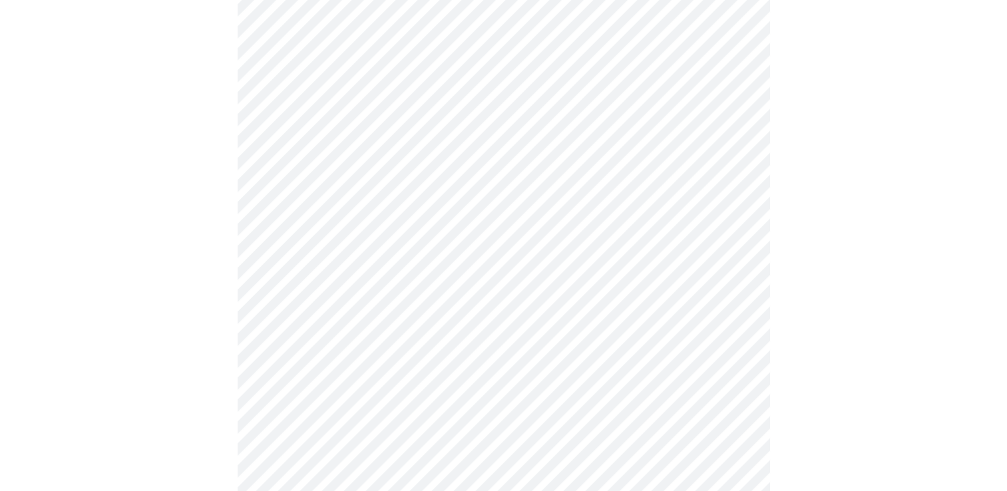
scroll to position [293, 0]
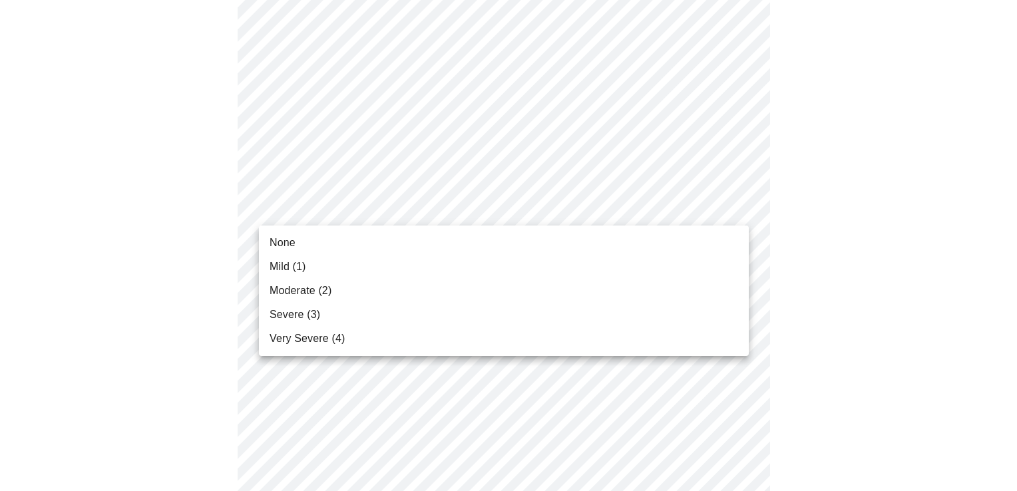
click at [370, 305] on li "Severe (3)" at bounding box center [504, 315] width 490 height 24
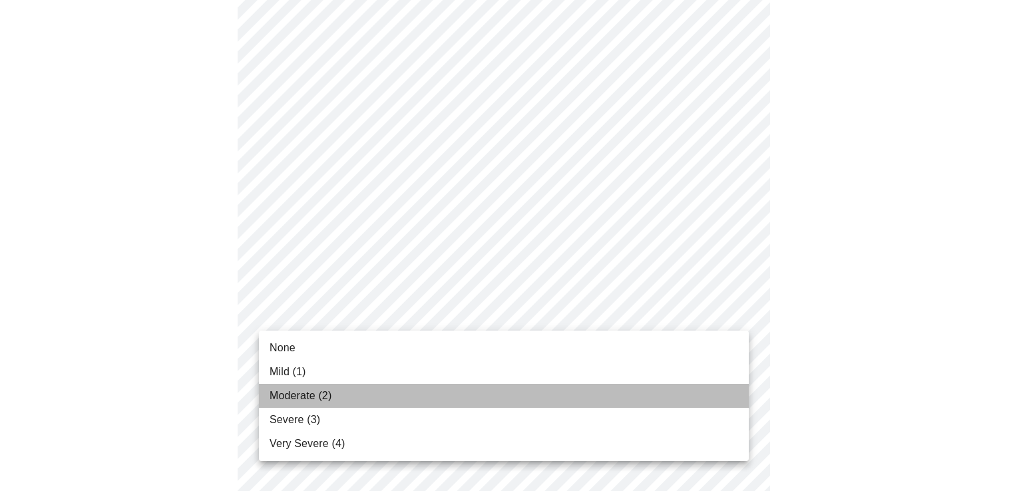
click at [359, 393] on li "Moderate (2)" at bounding box center [504, 396] width 490 height 24
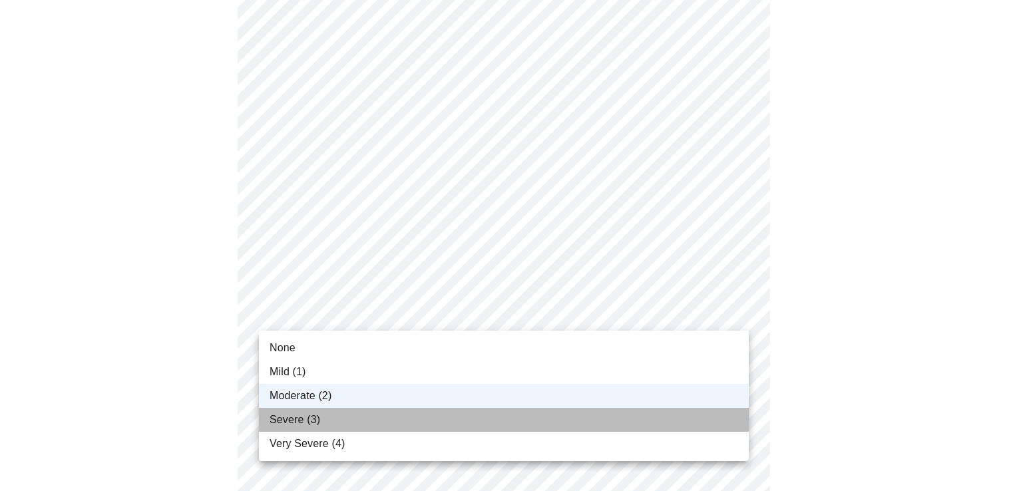
click at [455, 415] on li "Severe (3)" at bounding box center [504, 420] width 490 height 24
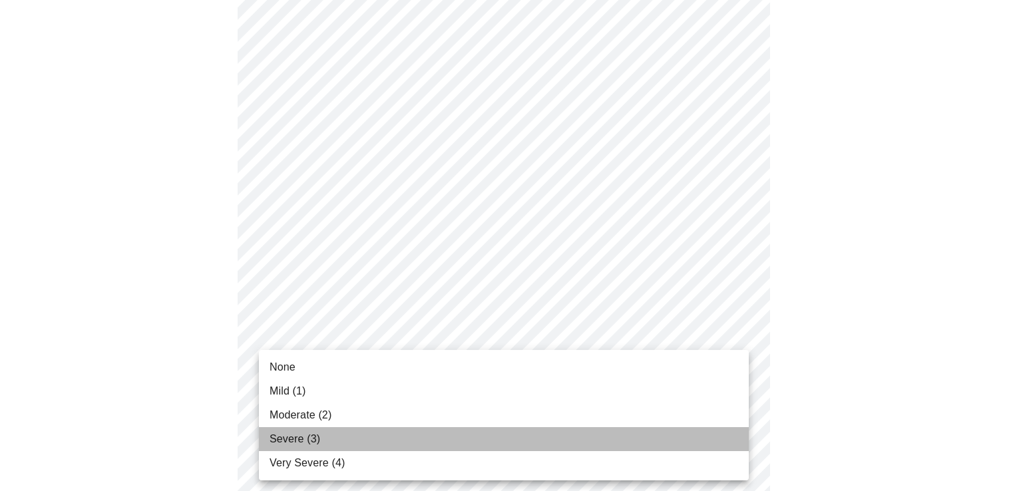
click at [453, 435] on li "Severe (3)" at bounding box center [504, 439] width 490 height 24
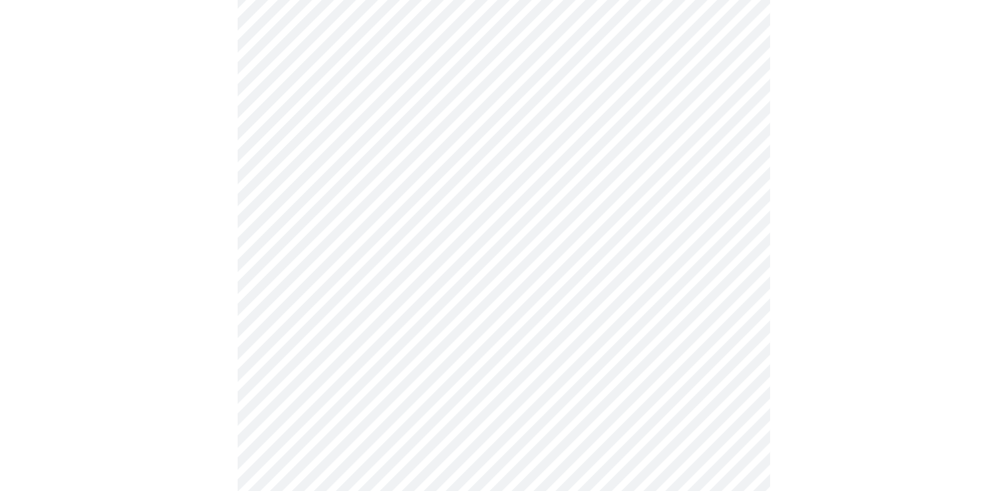
scroll to position [568, 0]
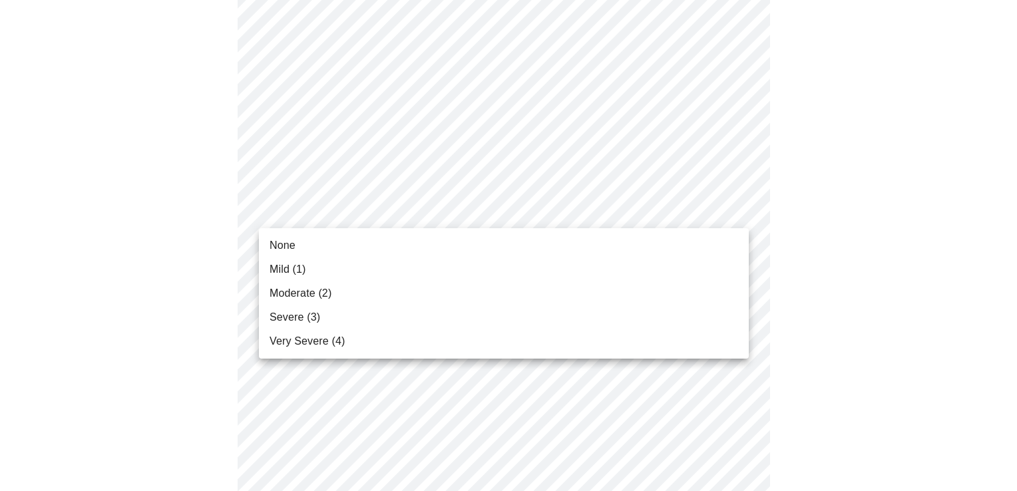
click at [608, 202] on body "MyMenopauseRx Appointments Messaging Labs Uploads Medications Community Refer a…" at bounding box center [508, 276] width 1006 height 1676
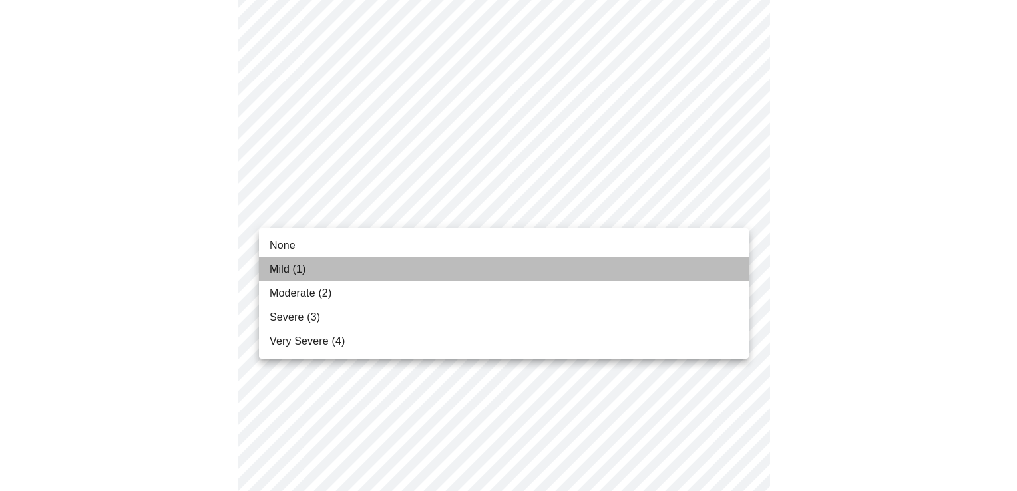
click at [488, 272] on li "Mild (1)" at bounding box center [504, 270] width 490 height 24
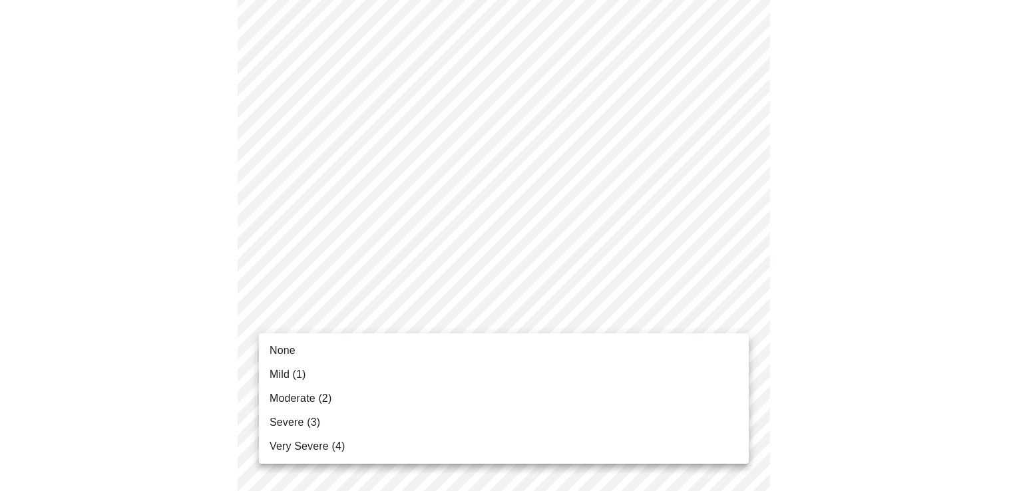
click at [490, 317] on body "MyMenopauseRx Appointments Messaging Labs Uploads Medications Community Refer a…" at bounding box center [508, 267] width 1006 height 1658
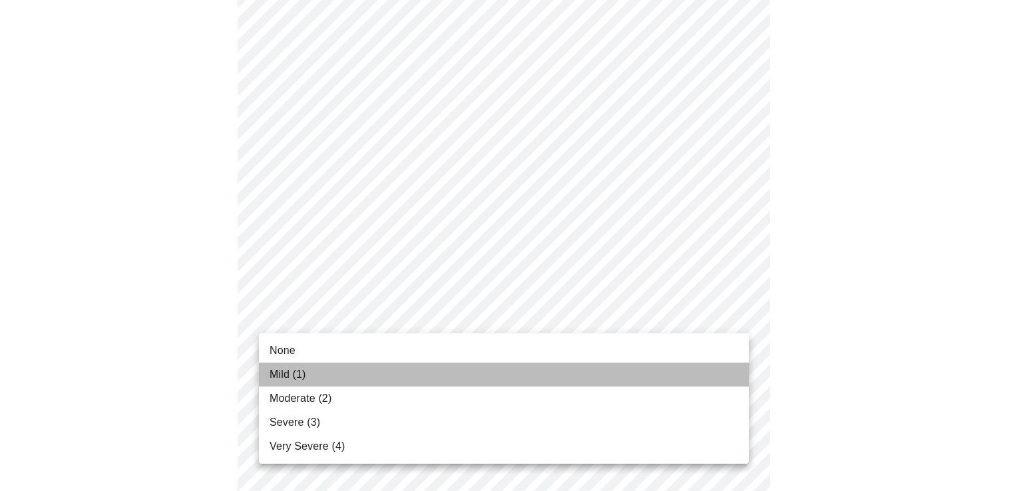
click at [403, 371] on li "Mild (1)" at bounding box center [504, 375] width 490 height 24
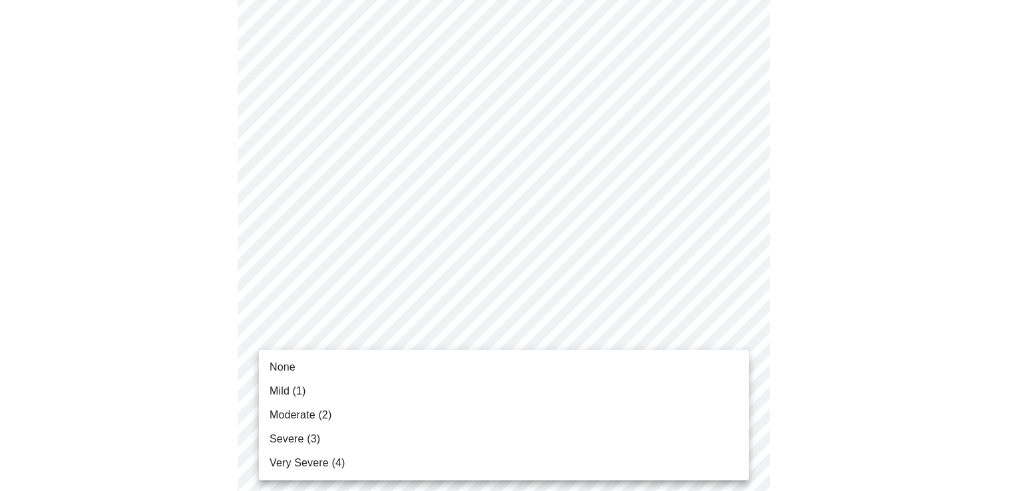
click at [396, 427] on body "MyMenopauseRx Appointments Messaging Labs Uploads Medications Community Refer a…" at bounding box center [508, 257] width 1006 height 1639
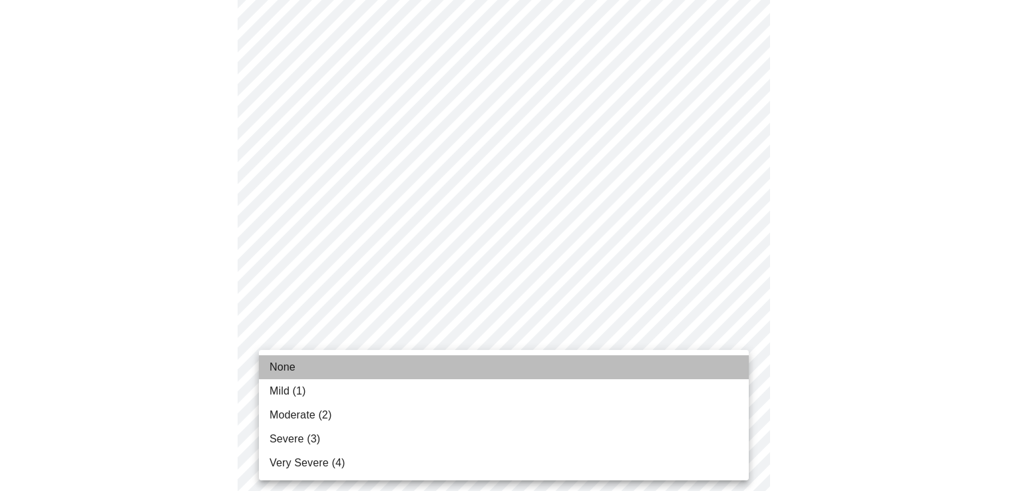
click at [359, 355] on li "None" at bounding box center [504, 367] width 490 height 24
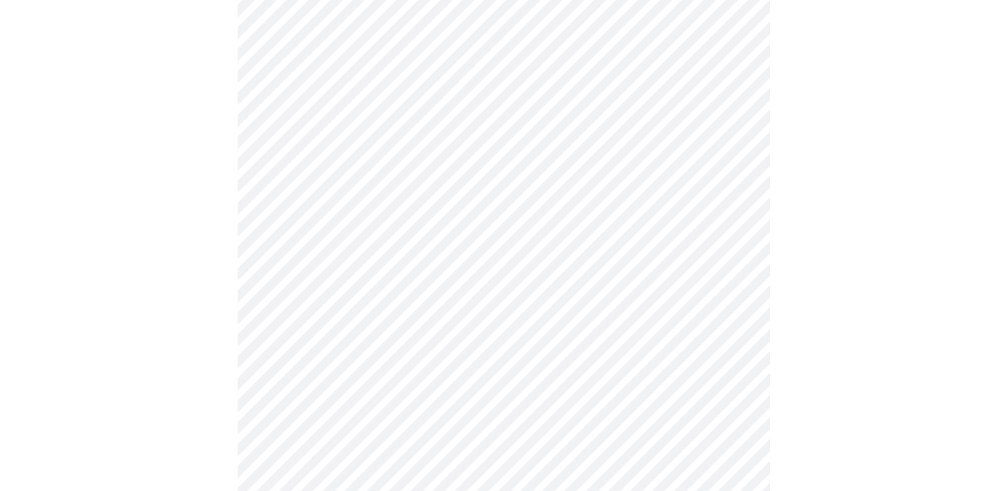
scroll to position [754, 0]
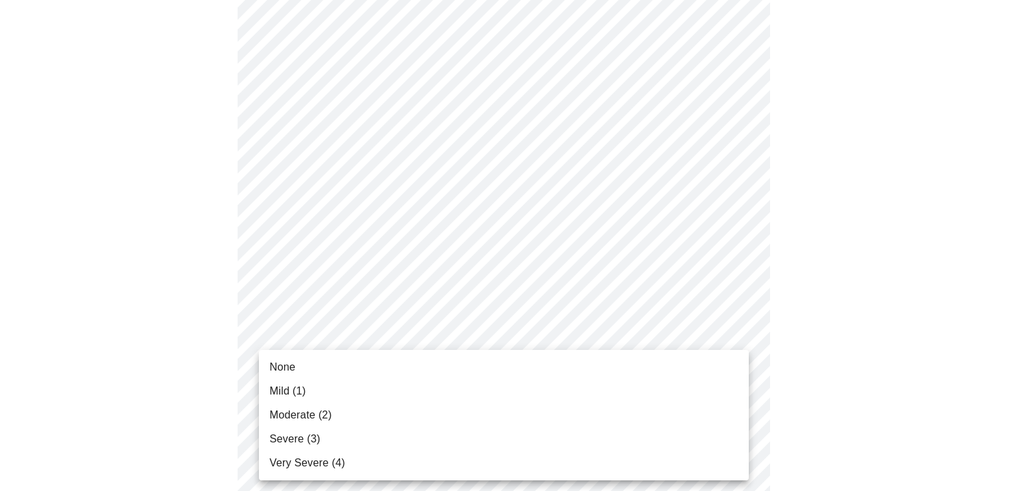
click at [338, 347] on body "MyMenopauseRx Appointments Messaging Labs Uploads Medications Community Refer a…" at bounding box center [508, 61] width 1006 height 1620
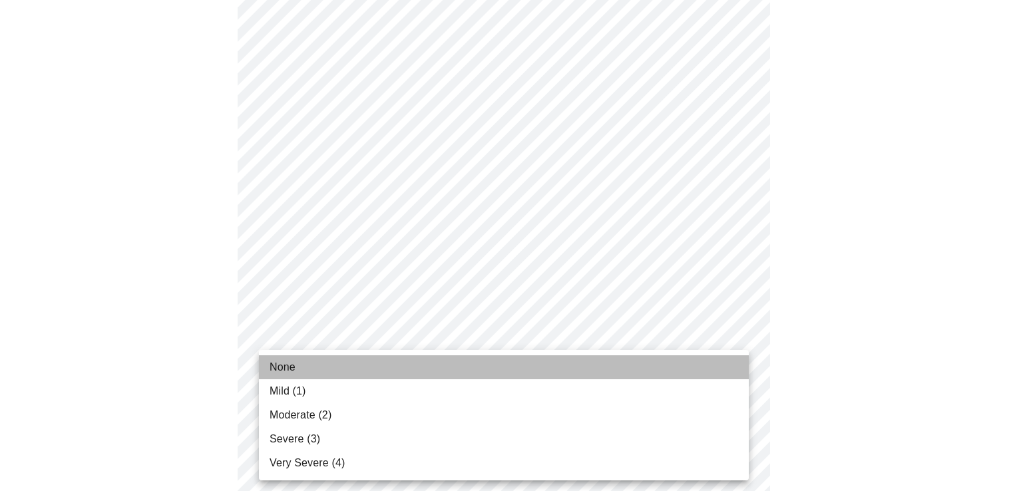
click at [335, 365] on li "None" at bounding box center [504, 367] width 490 height 24
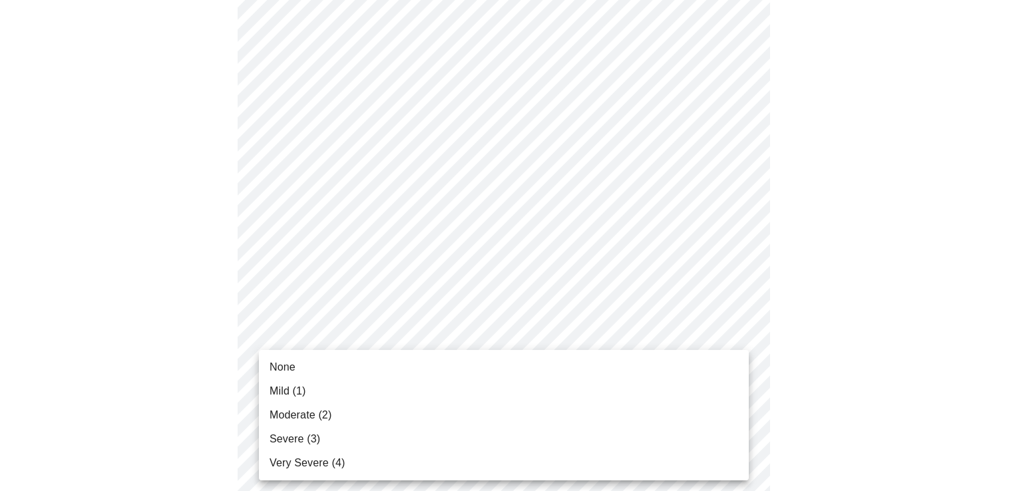
click at [532, 439] on body "MyMenopauseRx Appointments Messaging Labs Uploads Medications Community Refer a…" at bounding box center [508, 52] width 1006 height 1602
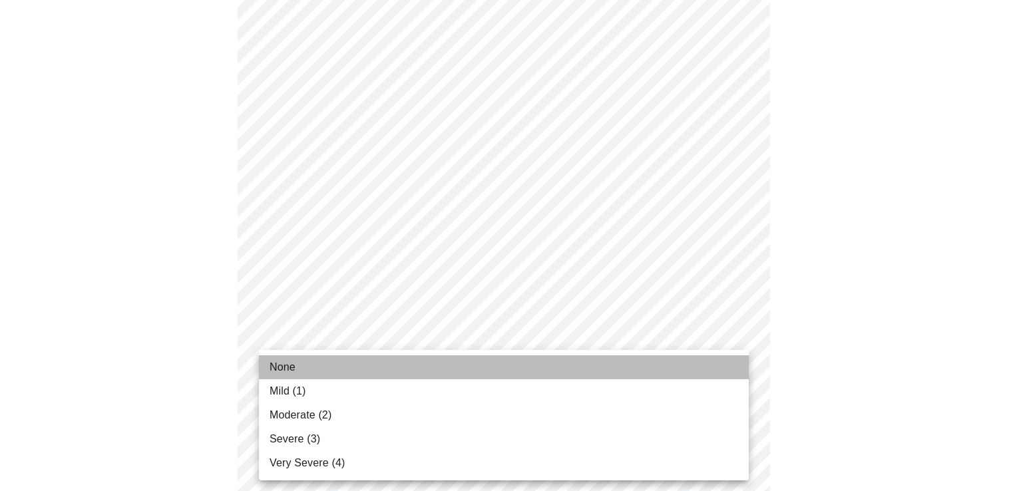
click at [426, 356] on li "None" at bounding box center [504, 367] width 490 height 24
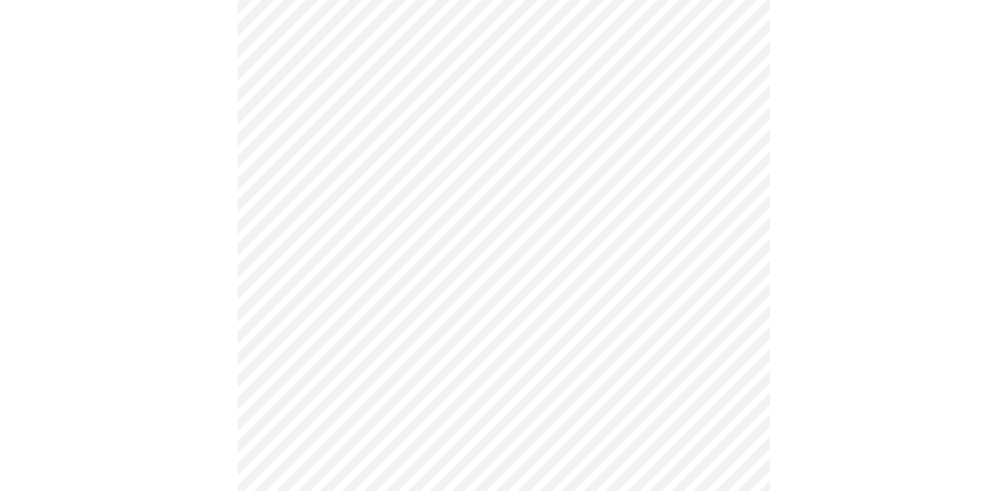
scroll to position [1047, 0]
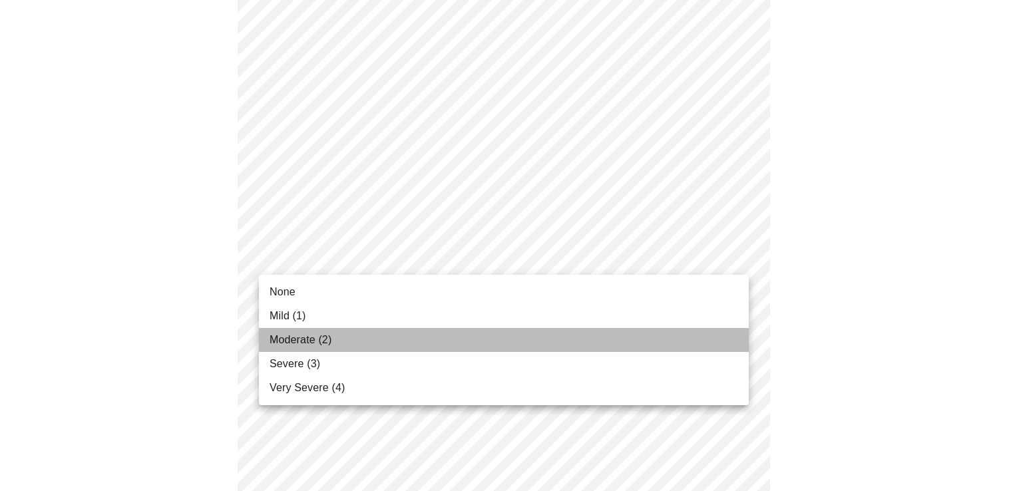
click at [418, 339] on li "Moderate (2)" at bounding box center [504, 340] width 490 height 24
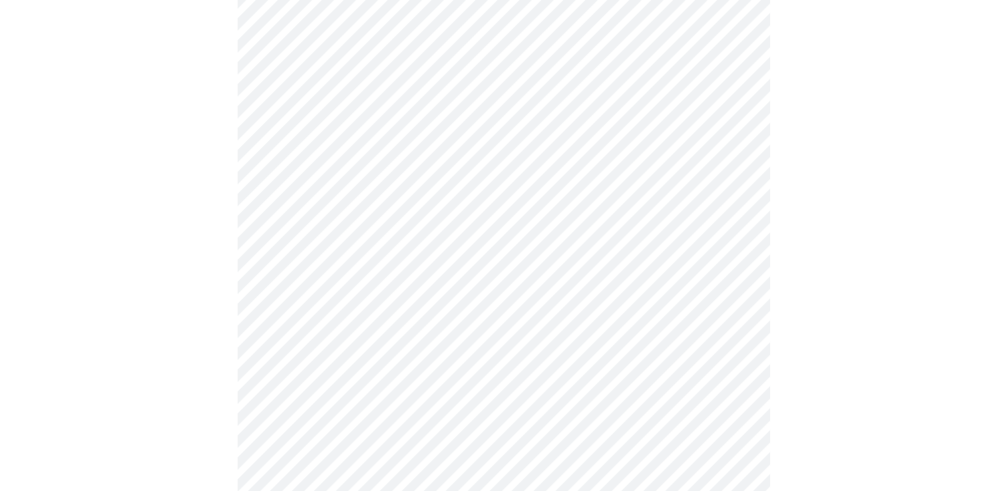
scroll to position [612, 0]
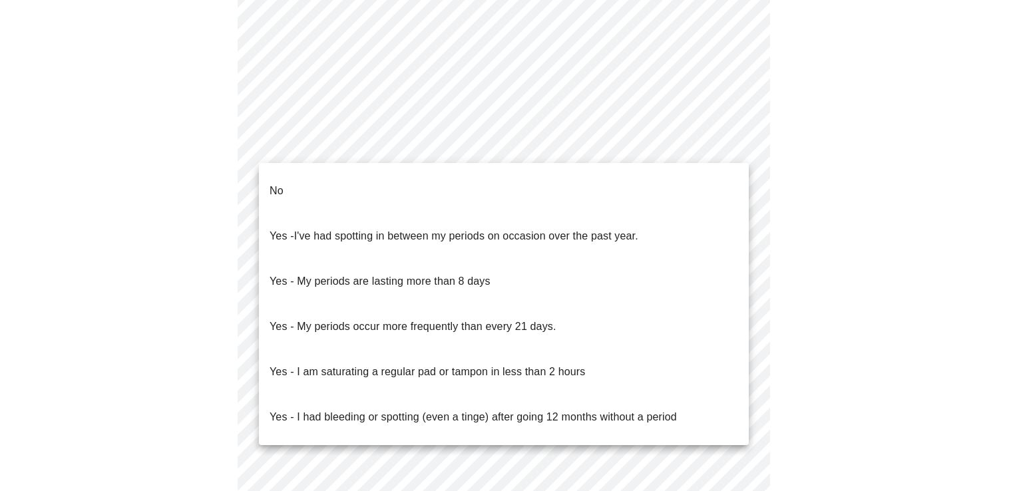
click at [521, 132] on body "MyMenopauseRx Appointments Messaging Labs Uploads Medications Community Refer a…" at bounding box center [508, 22] width 1006 height 1258
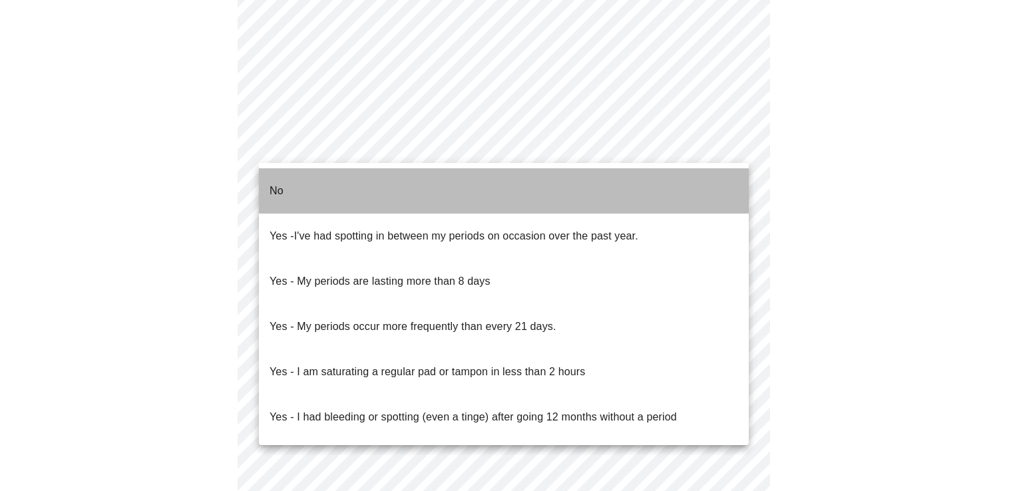
click at [503, 181] on li "No" at bounding box center [504, 190] width 490 height 45
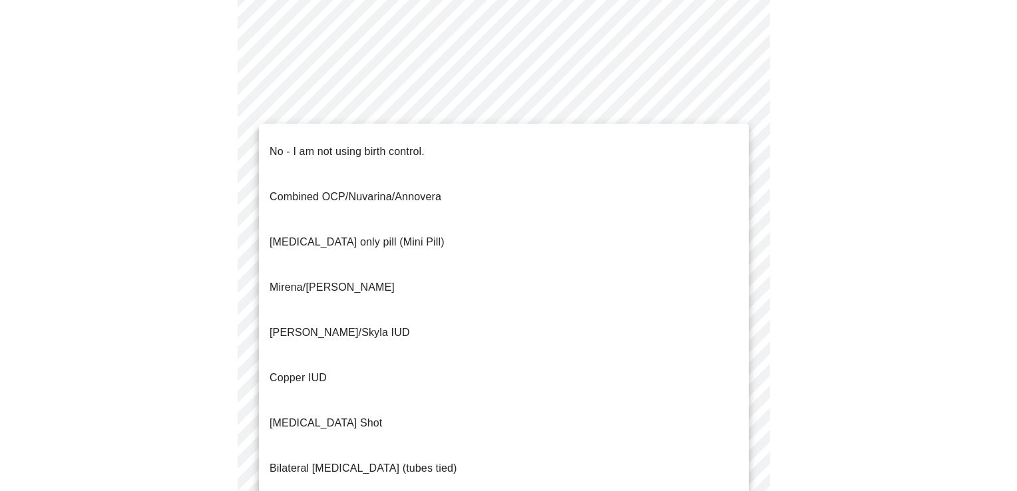
click at [496, 231] on body "MyMenopauseRx Appointments Messaging Labs Uploads Medications Community Refer a…" at bounding box center [508, 18] width 1006 height 1250
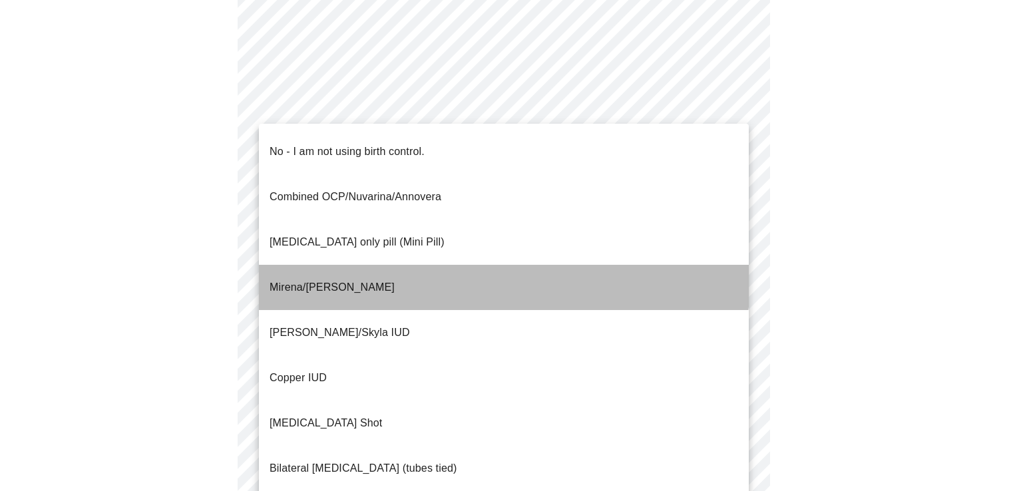
click at [494, 265] on li "Mirena/[PERSON_NAME]" at bounding box center [504, 287] width 490 height 45
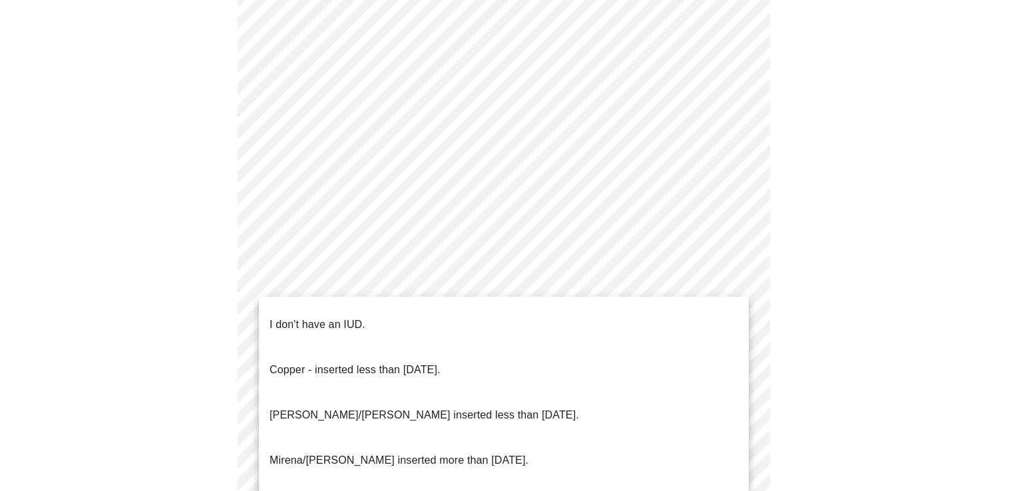
click at [492, 329] on body "MyMenopauseRx Appointments Messaging Labs Uploads Medications Community Refer a…" at bounding box center [508, 14] width 1006 height 1242
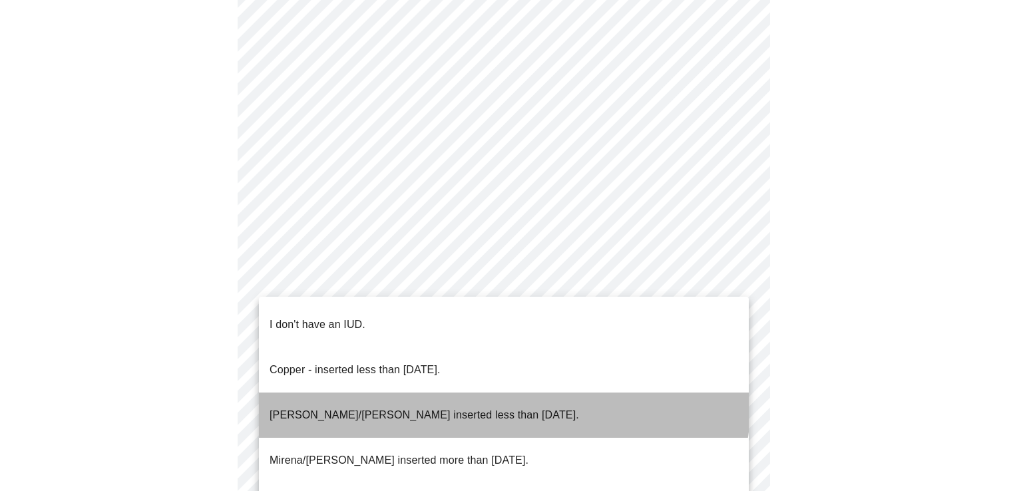
click at [490, 393] on li "[PERSON_NAME]/[PERSON_NAME] inserted less than [DATE]." at bounding box center [504, 415] width 490 height 45
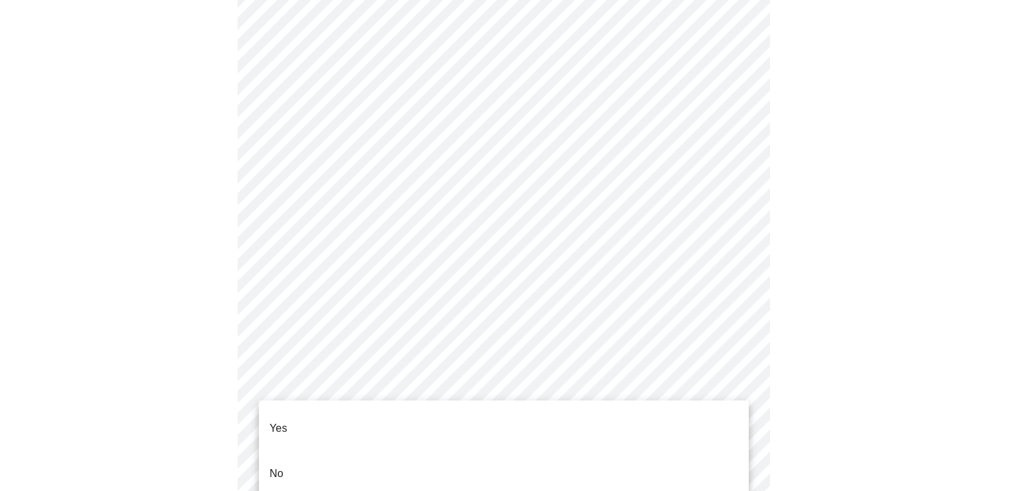
click at [484, 433] on body "MyMenopauseRx Appointments Messaging Labs Uploads Medications Community Refer a…" at bounding box center [508, 10] width 1006 height 1234
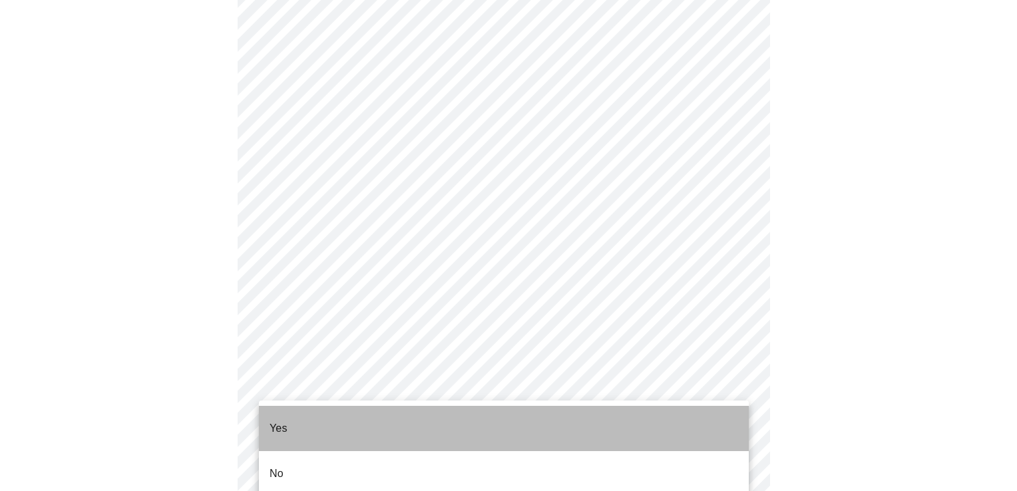
click at [484, 433] on li "Yes" at bounding box center [504, 428] width 490 height 45
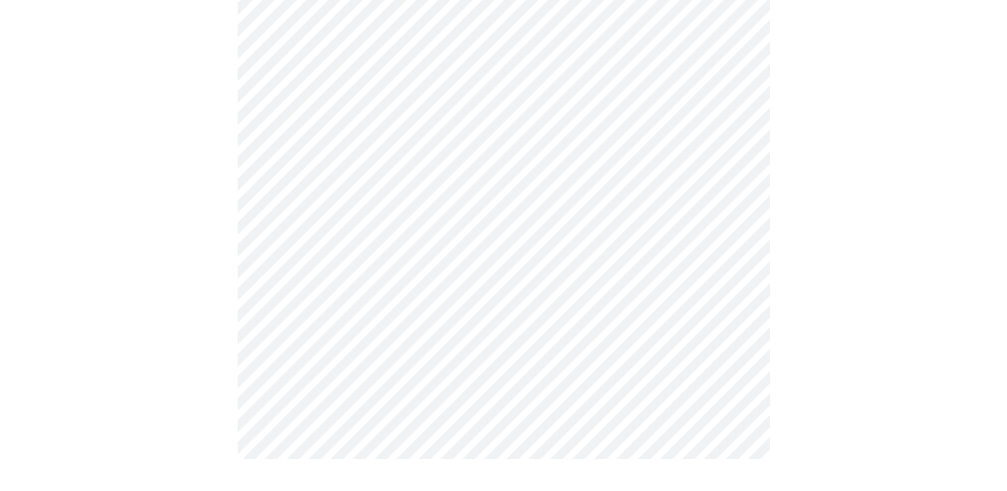
scroll to position [0, 0]
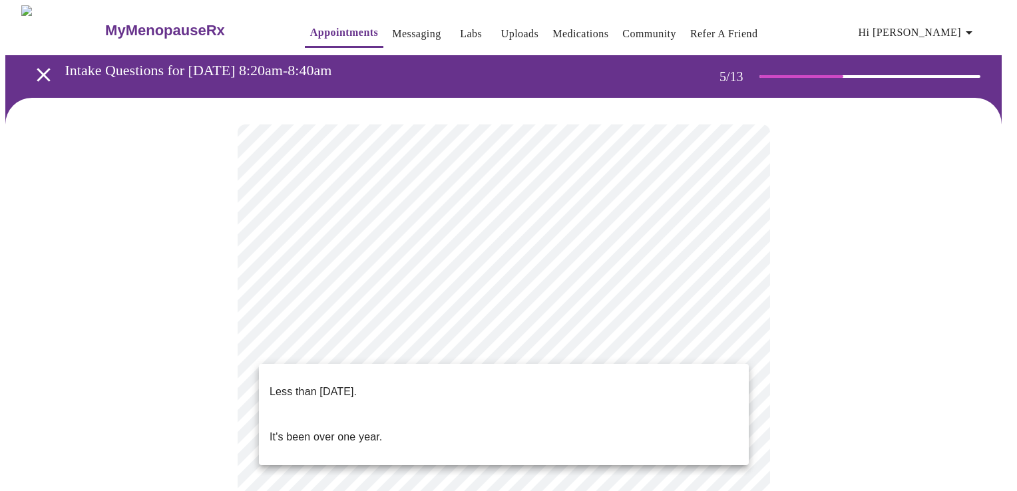
click at [459, 339] on body "MyMenopauseRx Appointments Messaging Labs Uploads Medications Community Refer a…" at bounding box center [508, 482] width 1006 height 954
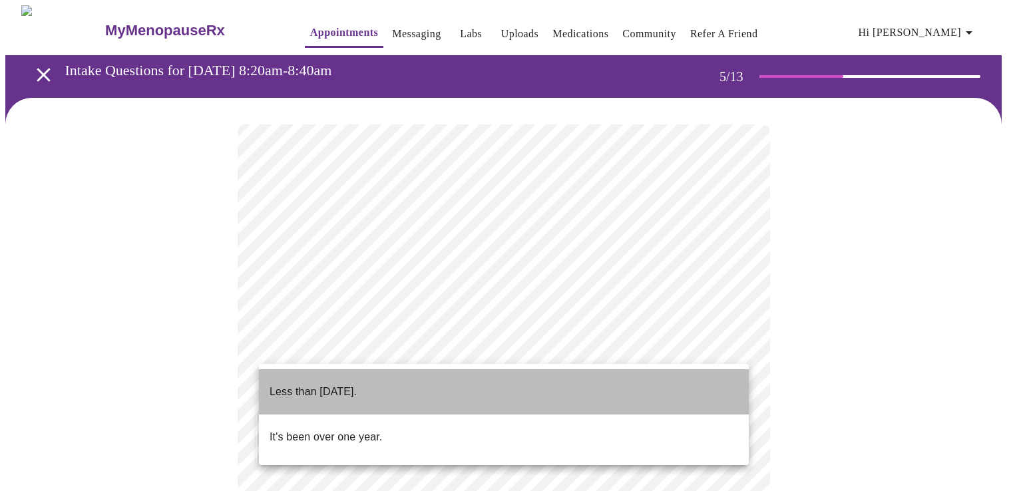
click at [397, 385] on li "Less than [DATE]." at bounding box center [504, 391] width 490 height 45
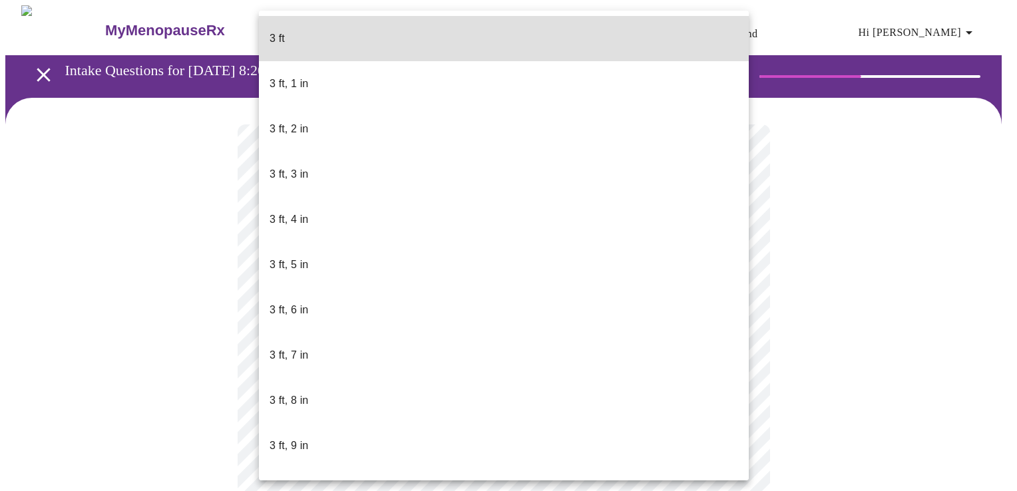
click at [488, 374] on body "MyMenopauseRx Appointments Messaging Labs Uploads Medications Community Refer a…" at bounding box center [508, 360] width 1006 height 710
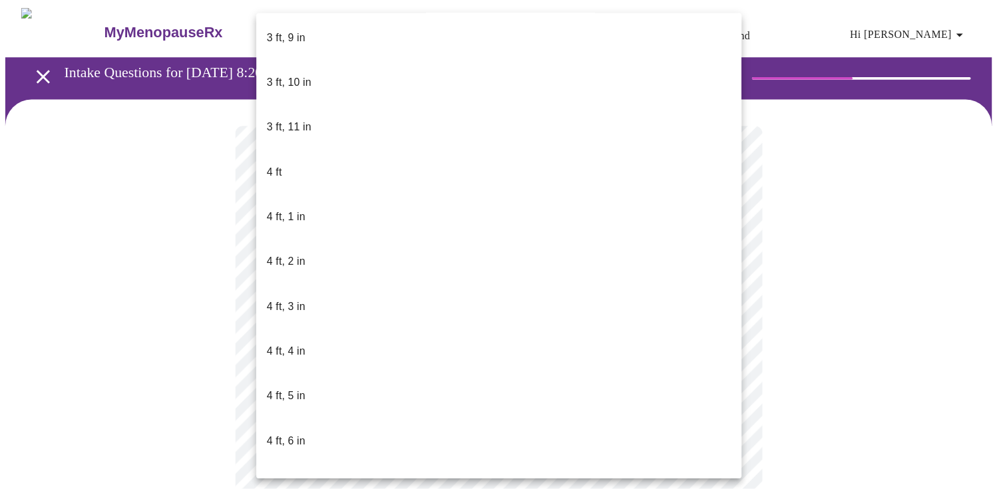
scroll to position [822, 0]
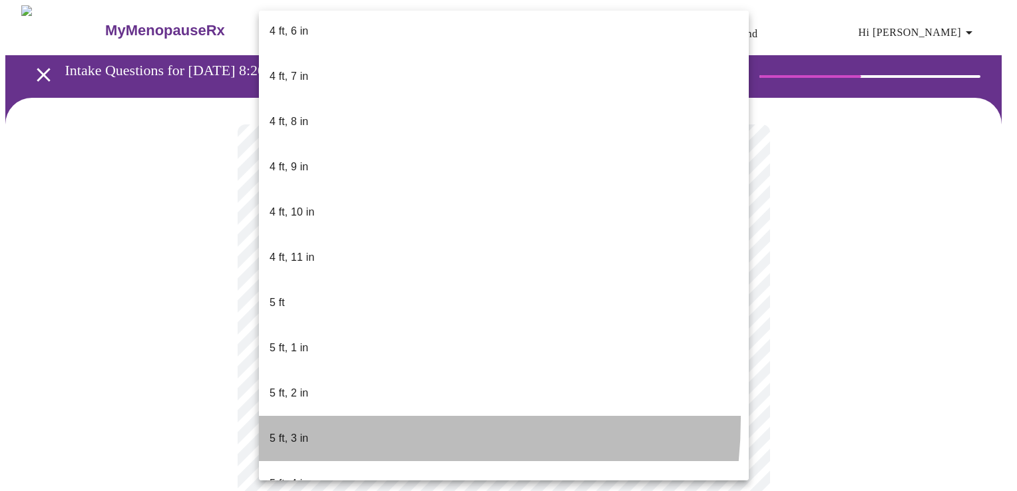
click at [313, 416] on li "5 ft, 3 in" at bounding box center [504, 438] width 490 height 45
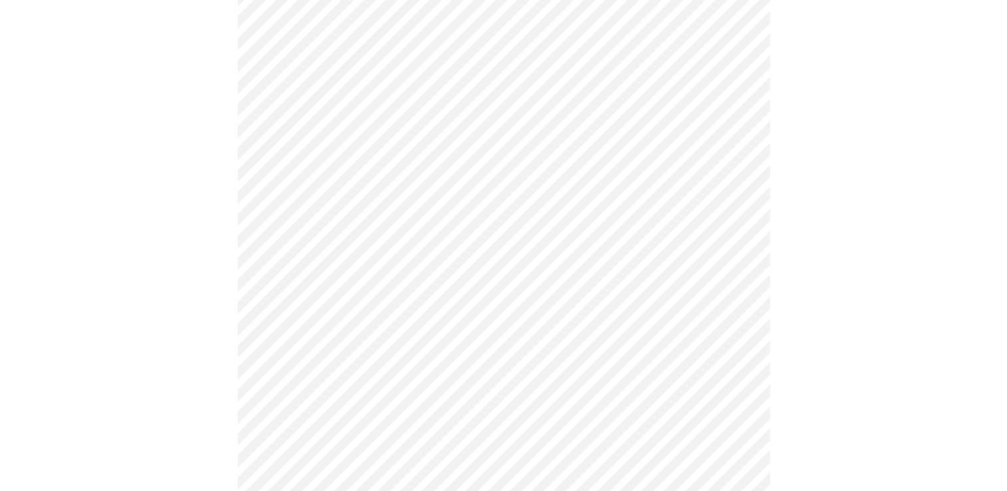
scroll to position [3436, 0]
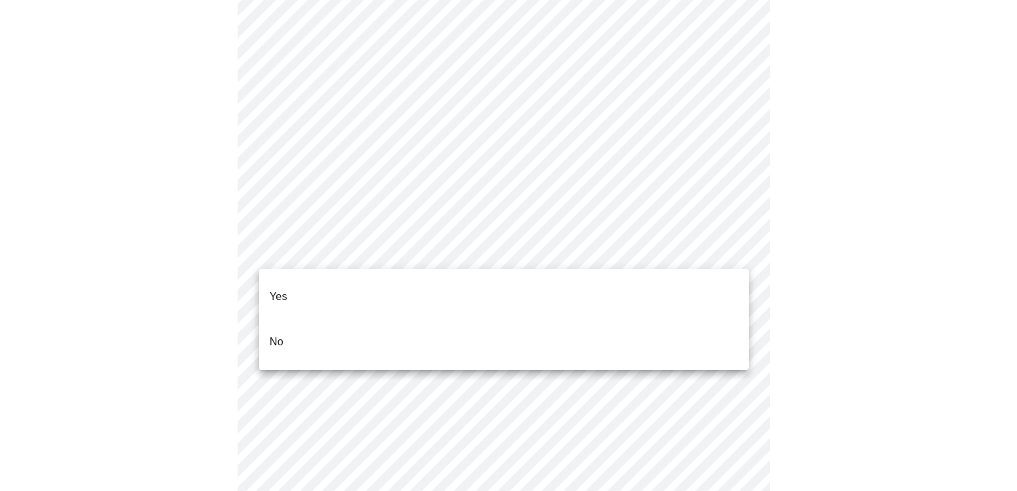
click at [353, 319] on li "No" at bounding box center [504, 341] width 490 height 45
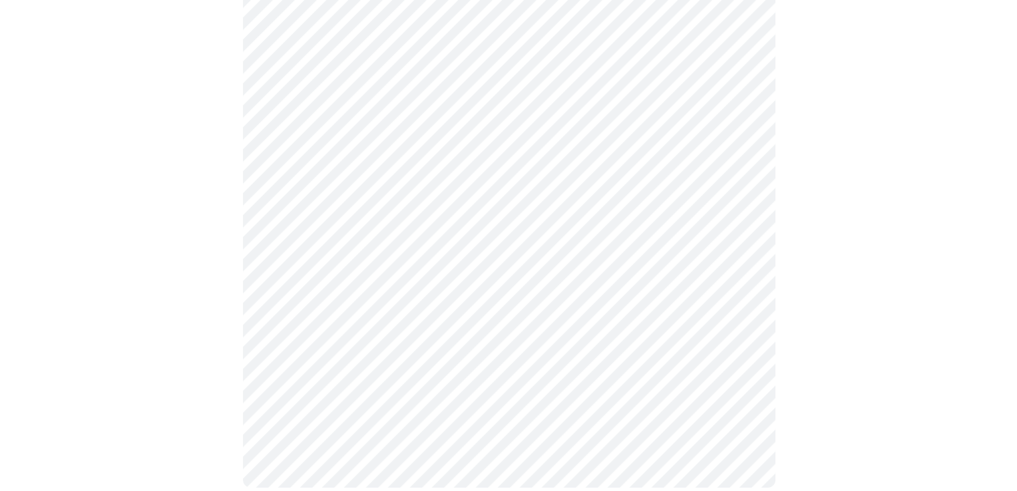
scroll to position [805, 0]
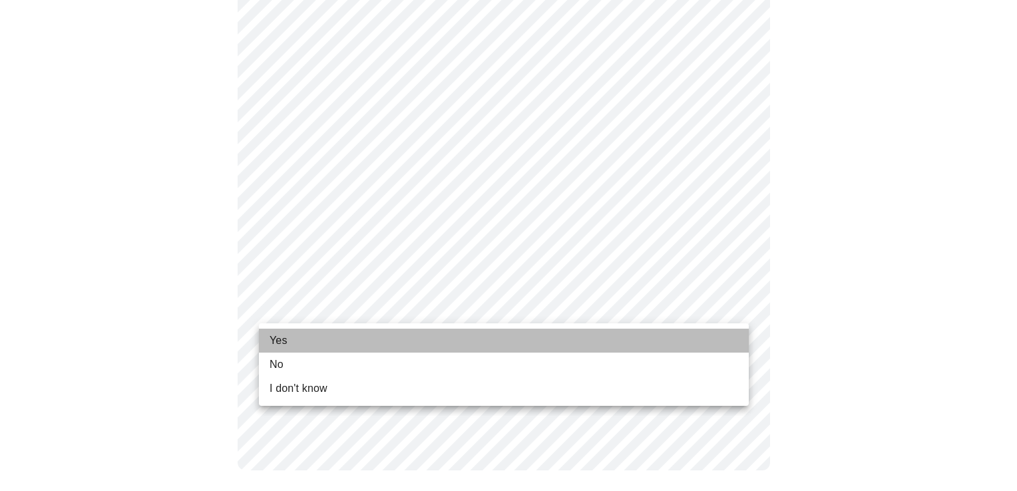
click at [365, 334] on li "Yes" at bounding box center [504, 341] width 490 height 24
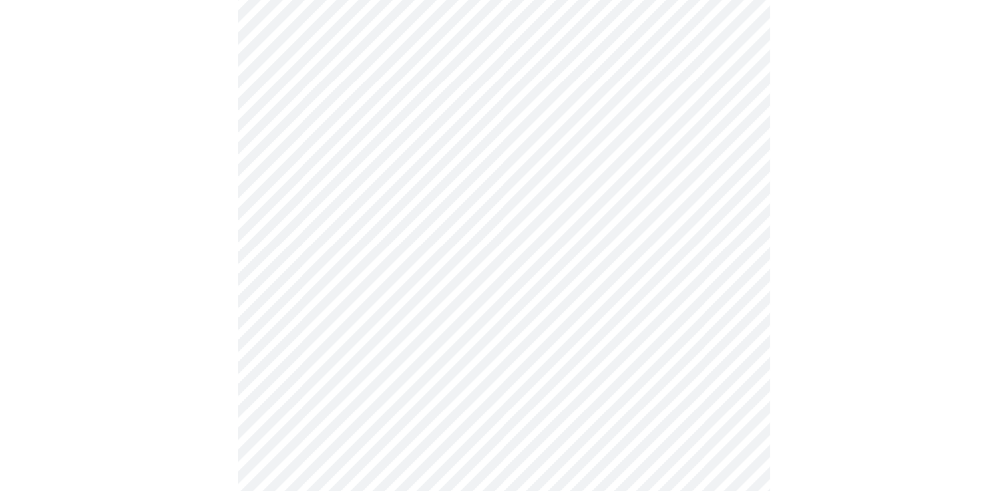
scroll to position [0, 0]
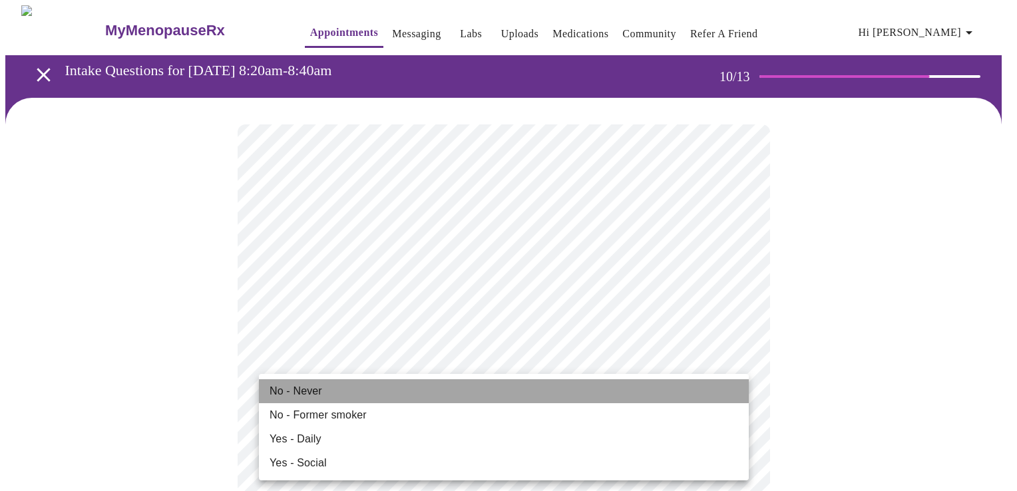
click at [331, 395] on li "No - Never" at bounding box center [504, 391] width 490 height 24
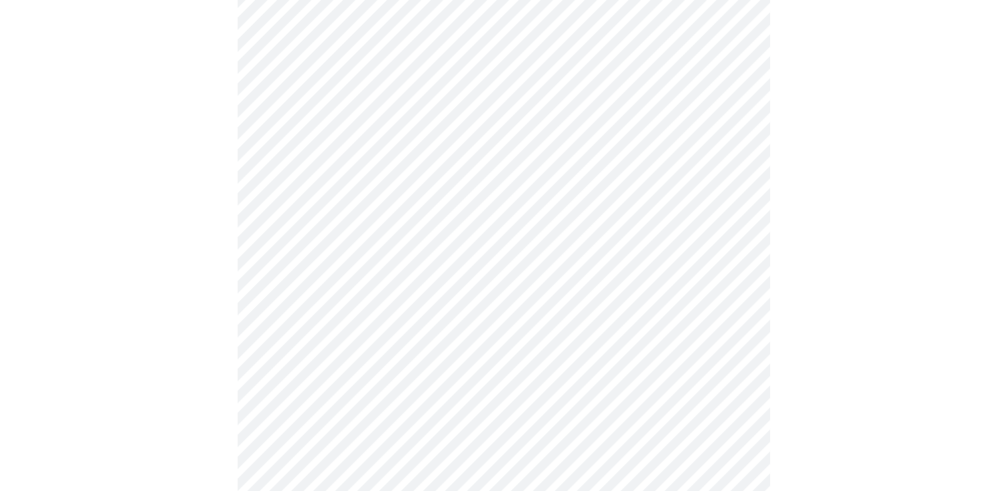
scroll to position [1152, 0]
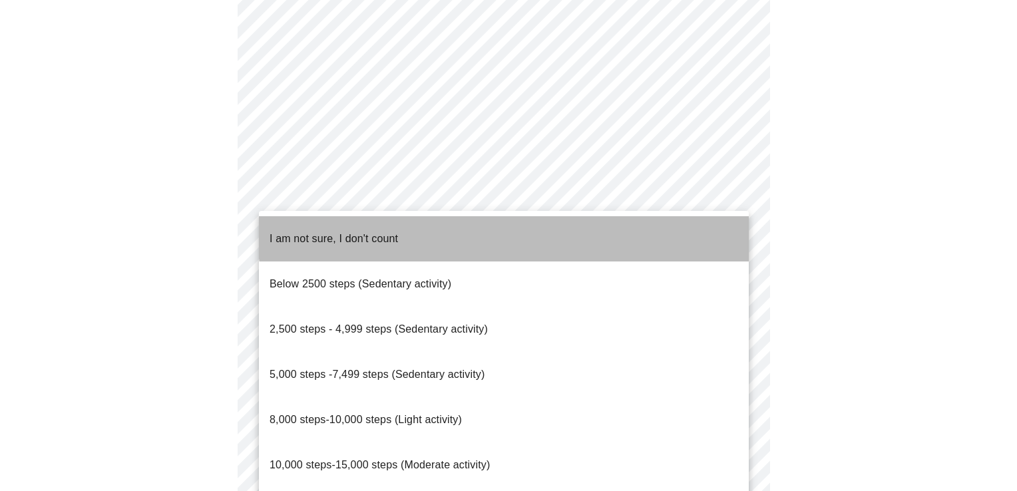
click at [539, 225] on li "I am not sure, I don't count" at bounding box center [504, 238] width 490 height 45
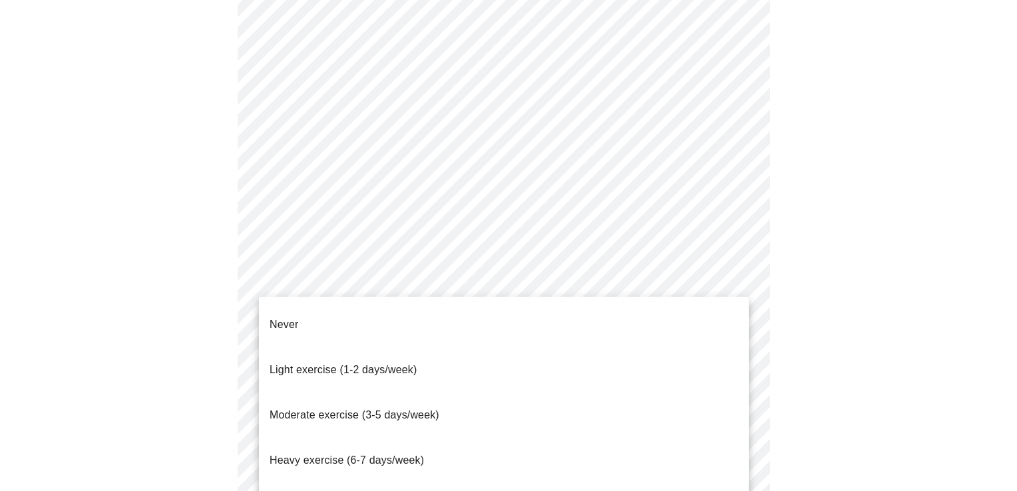
click at [474, 350] on li "Light exercise (1-2 days/week)" at bounding box center [504, 369] width 490 height 45
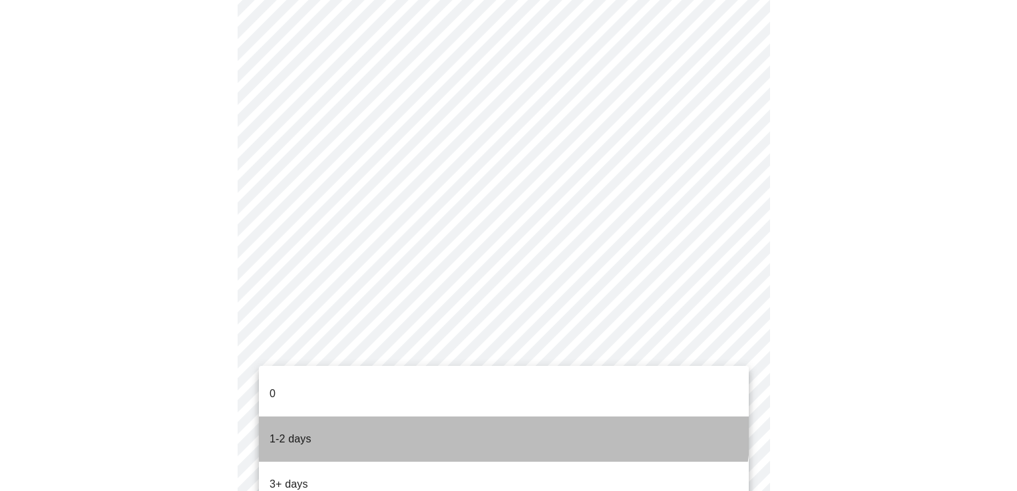
click at [471, 417] on li "1-2 days" at bounding box center [504, 439] width 490 height 45
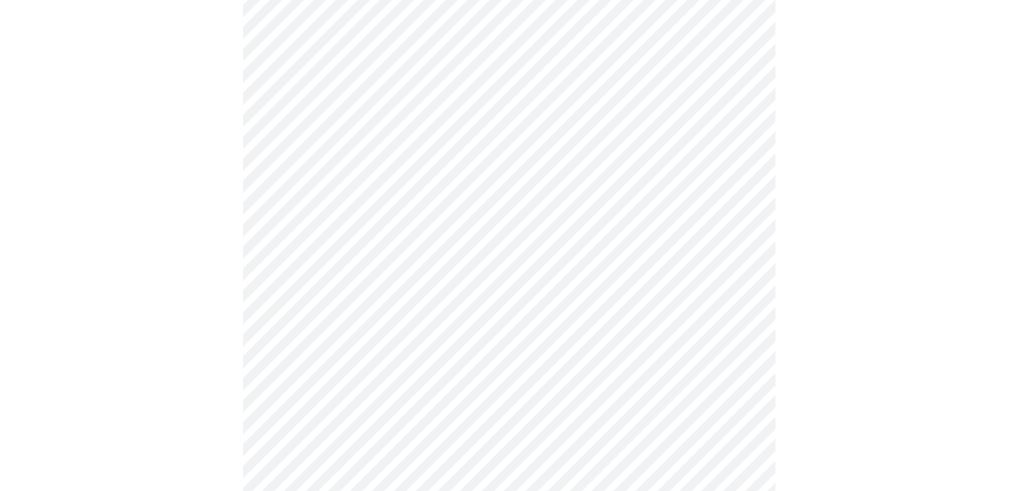
scroll to position [0, 0]
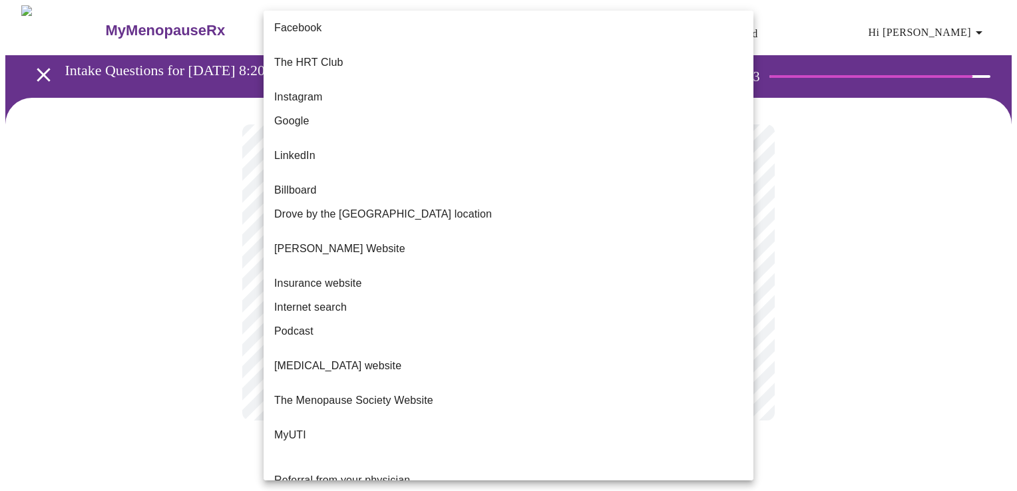
click at [594, 268] on body "MyMenopauseRx Appointments Messaging Labs Uploads Medications Community Refer a…" at bounding box center [508, 226] width 1006 height 442
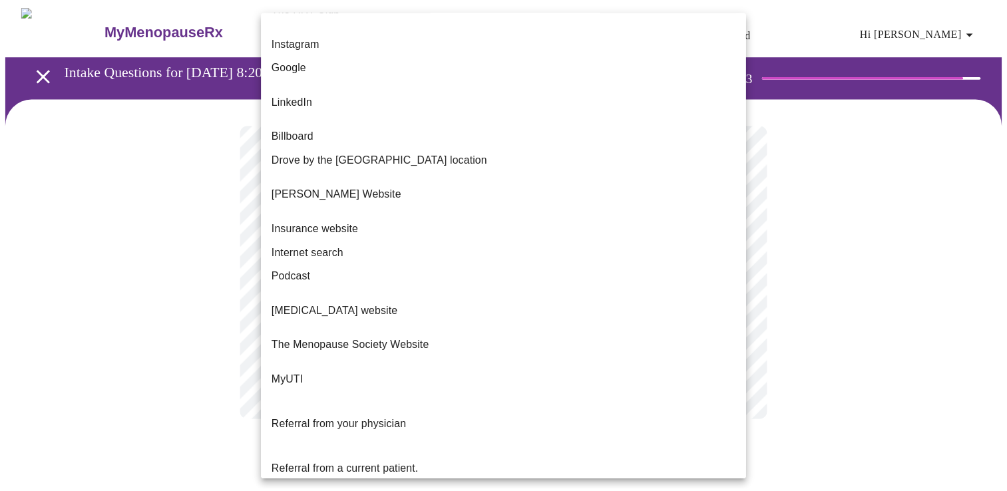
scroll to position [91, 0]
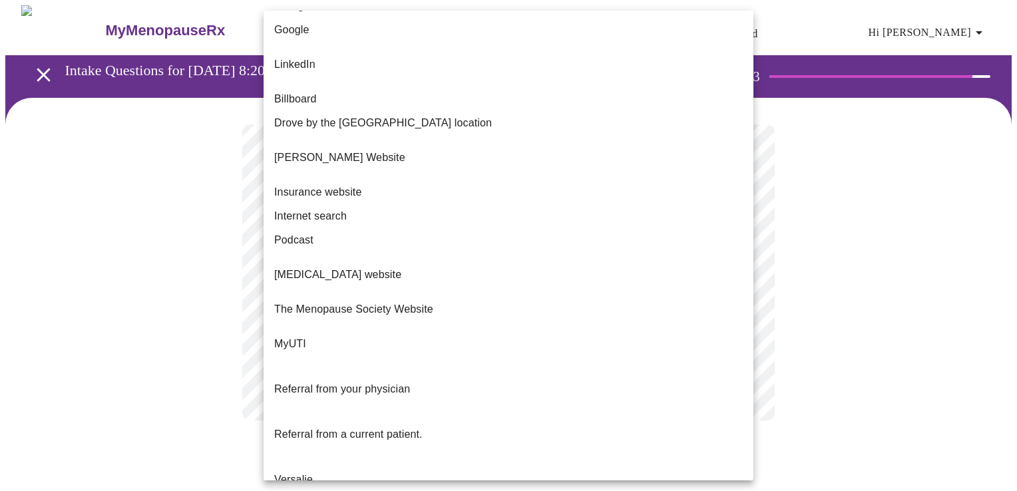
click at [372, 429] on span "Referral from a current patient." at bounding box center [348, 434] width 148 height 11
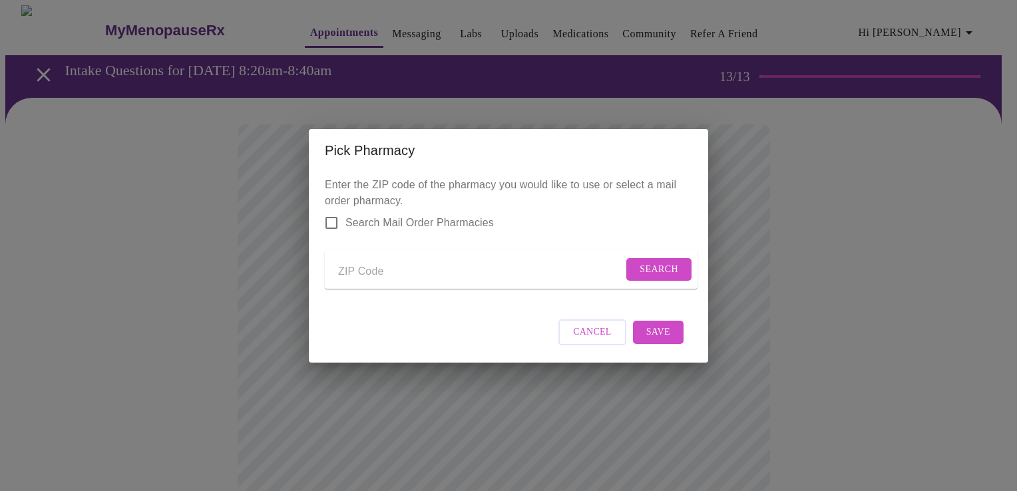
click at [390, 266] on input "Send a message to your care team" at bounding box center [480, 272] width 285 height 21
type input "60190"
click at [652, 270] on span "Search" at bounding box center [658, 270] width 39 height 17
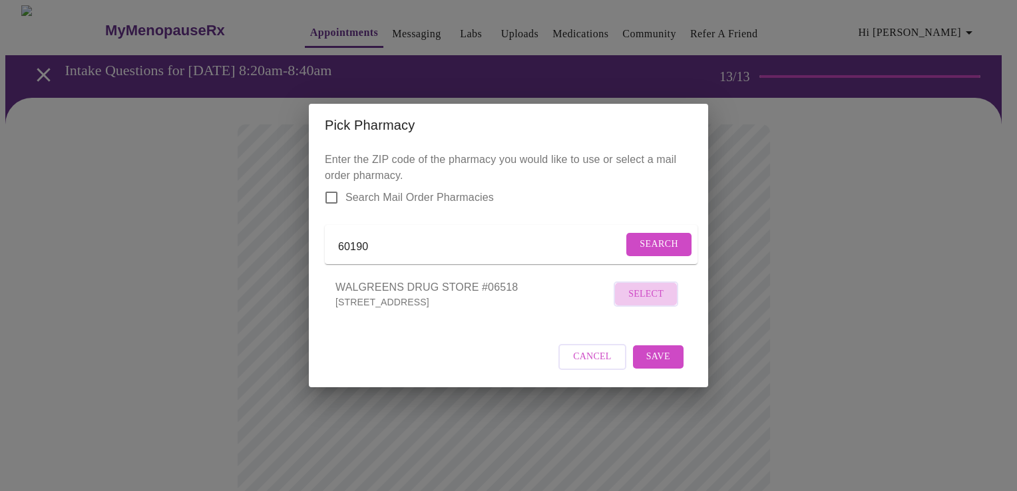
click at [645, 303] on span "Select" at bounding box center [645, 294] width 35 height 17
click at [663, 365] on span "Save" at bounding box center [658, 356] width 24 height 17
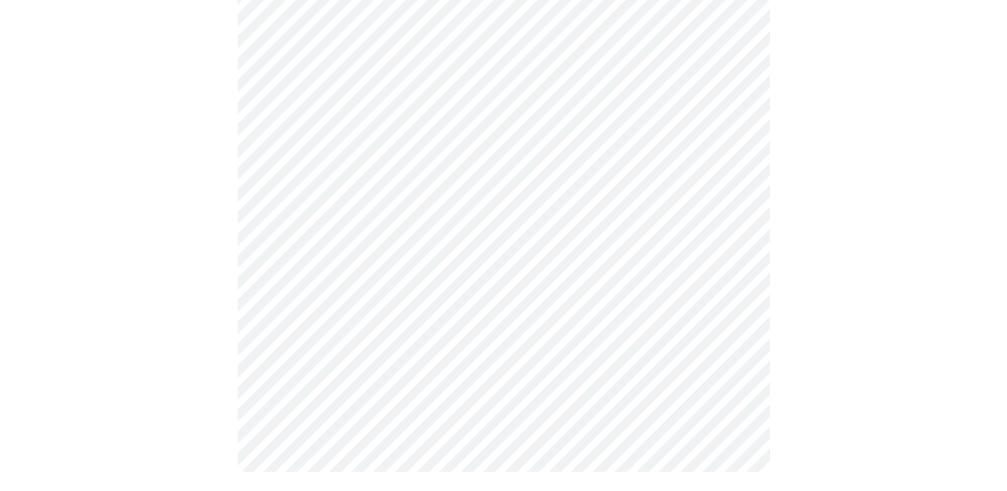
scroll to position [507, 0]
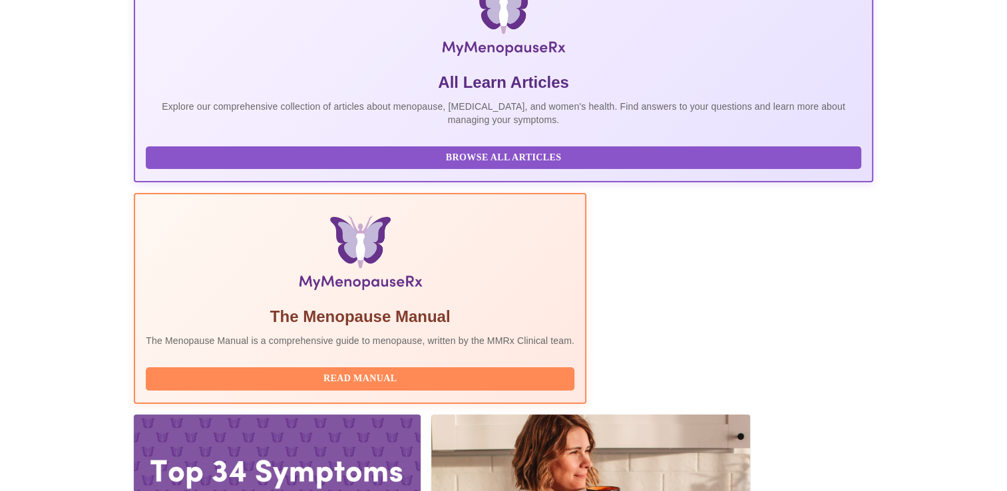
scroll to position [235, 0]
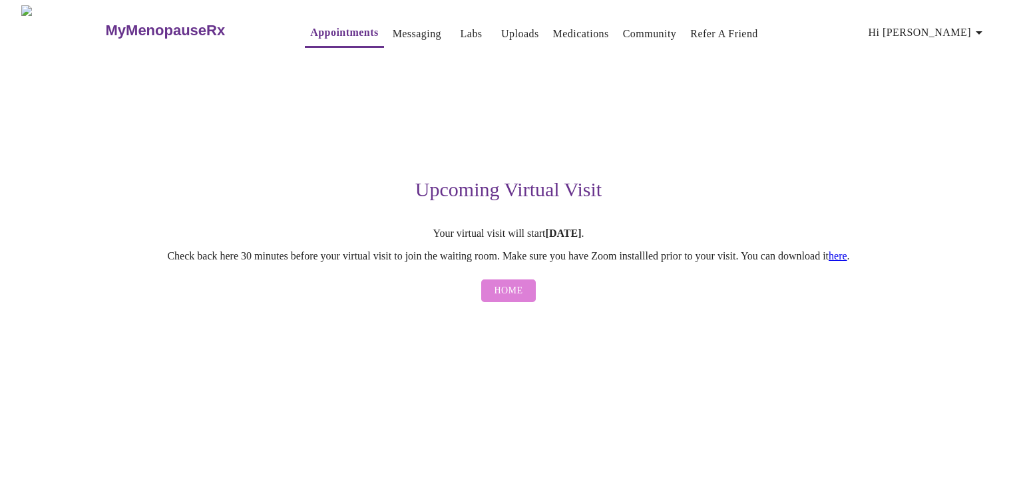
click at [517, 297] on span "Home" at bounding box center [508, 291] width 29 height 17
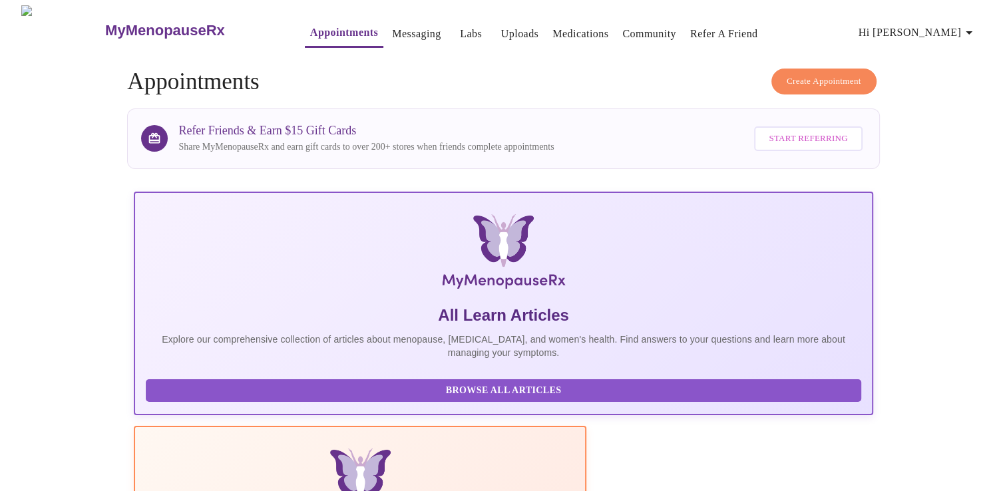
click at [164, 244] on div at bounding box center [503, 243] width 736 height 101
click at [208, 393] on span "Browse All Articles" at bounding box center [503, 391] width 688 height 17
